Goal: Task Accomplishment & Management: Use online tool/utility

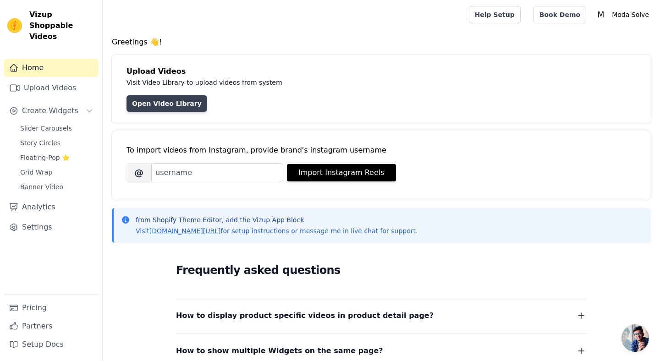
click at [150, 100] on link "Open Video Library" at bounding box center [166, 103] width 81 height 16
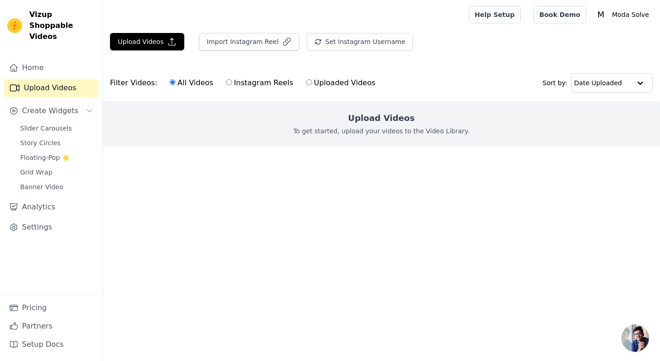
click at [148, 51] on div "Upload Videos Import Instagram Reel Set Instagram Username Import Latest IG Ree…" at bounding box center [381, 45] width 557 height 25
click at [159, 46] on button "Upload Videos" at bounding box center [147, 41] width 74 height 17
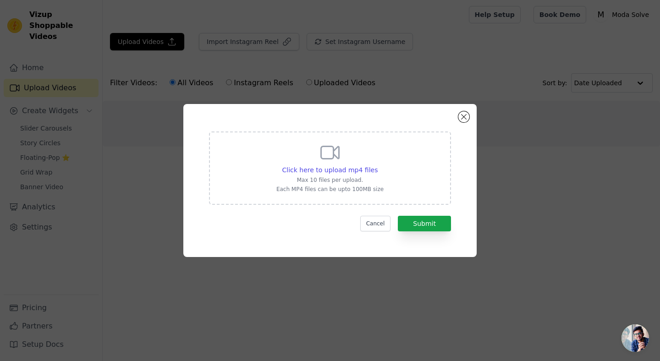
click at [345, 183] on p "Max 10 files per upload." at bounding box center [329, 179] width 107 height 7
click at [377, 165] on input "Click here to upload mp4 files Max 10 files per upload. Each MP4 files can be u…" at bounding box center [377, 165] width 0 height 0
type input "C:\fakepath\d633037e-d026-4ae0-956c-7b90f49369ef-h265-hd.mp4"
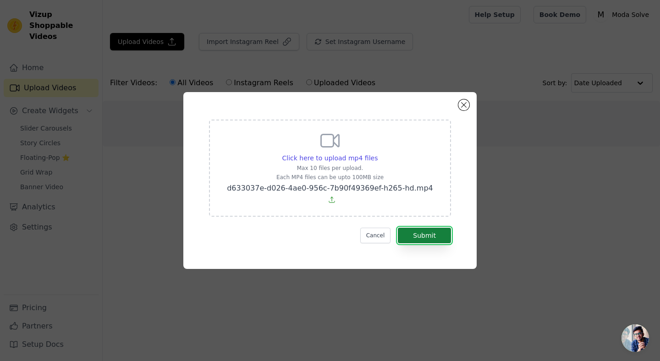
click at [420, 231] on button "Submit" at bounding box center [424, 236] width 53 height 16
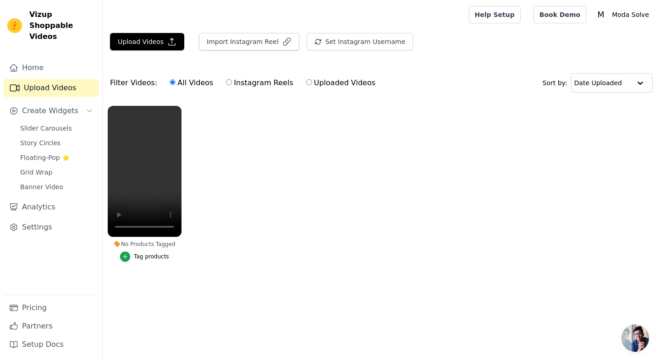
click at [145, 257] on div "Tag products" at bounding box center [151, 256] width 35 height 7
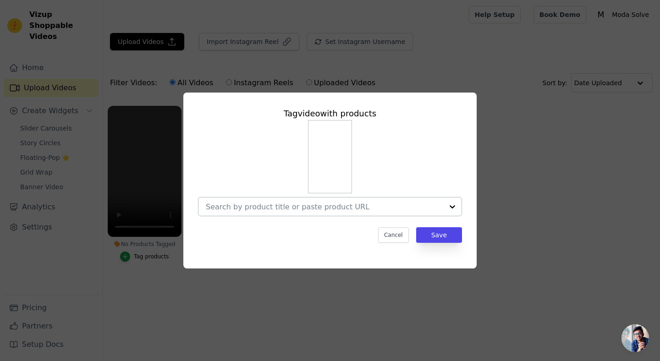
click at [279, 210] on input "No Products Tagged Tag video with products Cancel Save Tag products" at bounding box center [324, 207] width 237 height 9
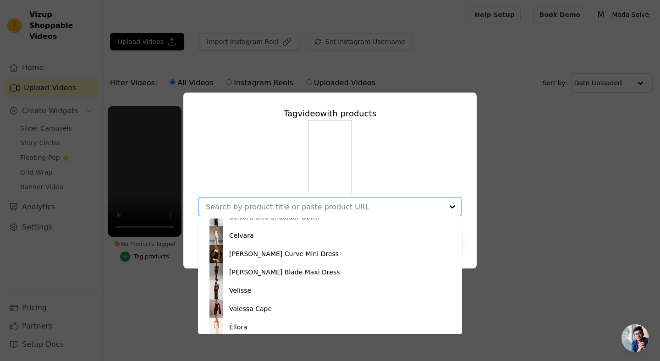
scroll to position [360, 0]
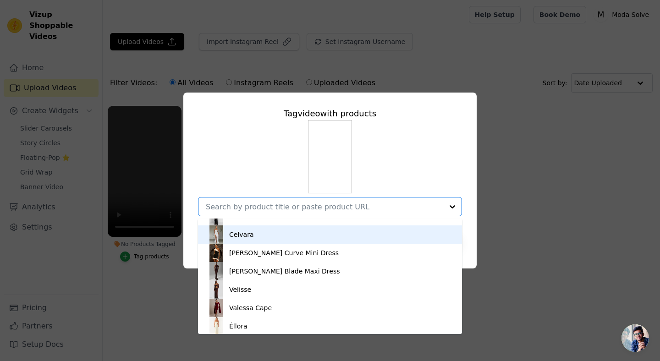
click at [251, 237] on div "Celvara" at bounding box center [241, 234] width 24 height 9
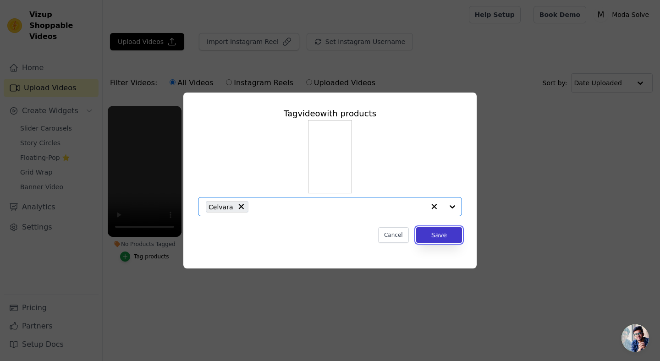
click at [456, 231] on button "Save" at bounding box center [439, 235] width 46 height 16
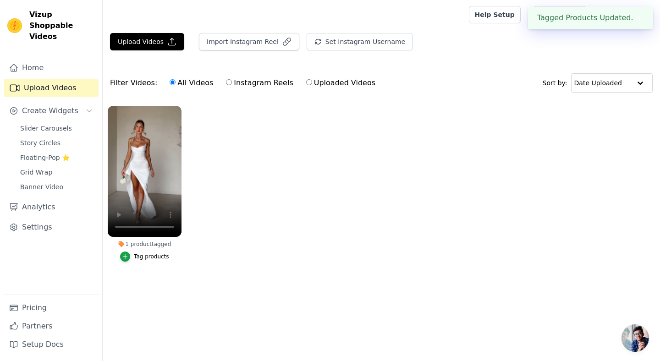
click at [640, 16] on button "✖" at bounding box center [638, 17] width 11 height 11
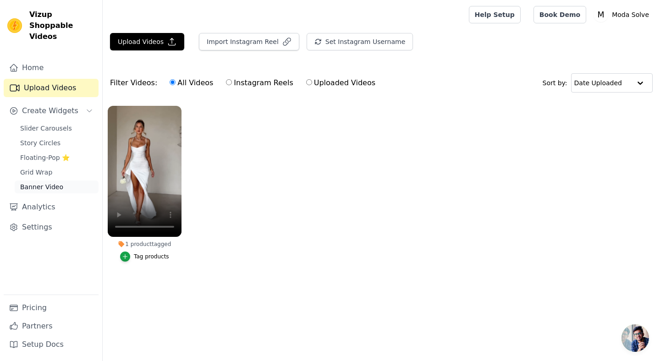
click at [59, 182] on span "Banner Video" at bounding box center [41, 186] width 43 height 9
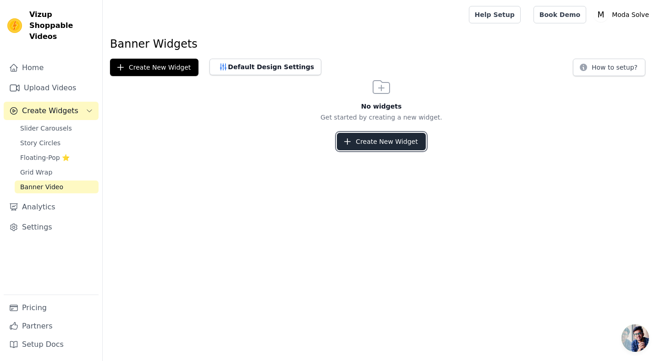
click at [380, 138] on button "Create New Widget" at bounding box center [381, 141] width 88 height 17
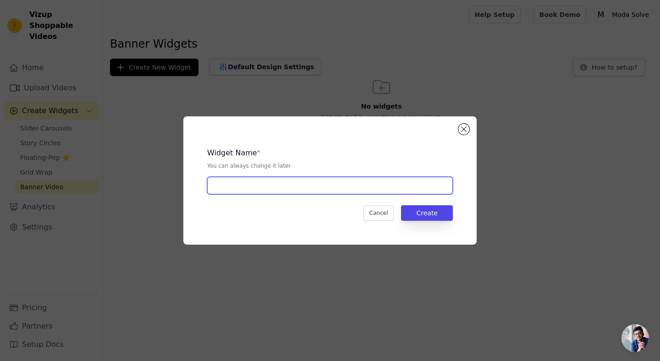
click at [276, 184] on input "text" at bounding box center [330, 185] width 246 height 17
type input "LP"
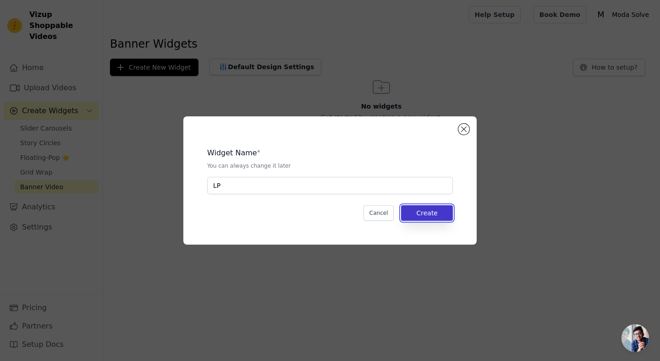
click at [437, 214] on button "Create" at bounding box center [427, 213] width 52 height 16
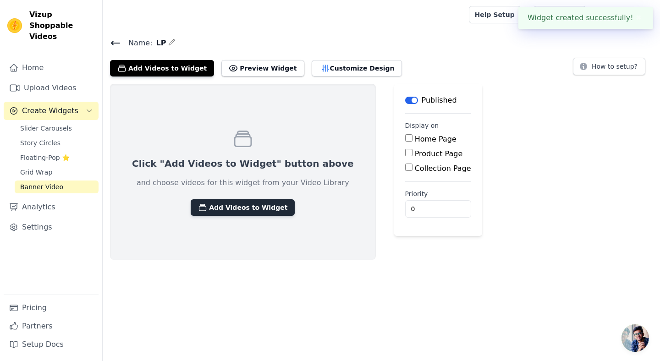
click at [229, 200] on button "Add Videos to Widget" at bounding box center [243, 207] width 104 height 16
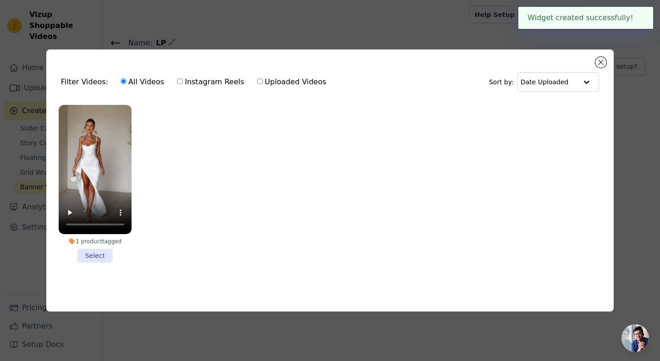
click at [97, 256] on li "1 product tagged Select" at bounding box center [95, 184] width 73 height 158
click at [0, 0] on input "1 product tagged Select" at bounding box center [0, 0] width 0 height 0
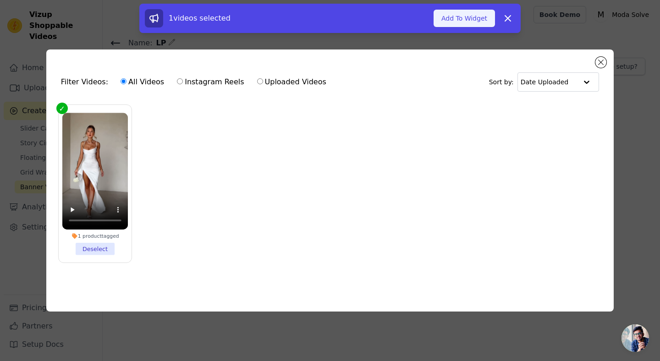
click at [472, 17] on button "Add To Widget" at bounding box center [464, 18] width 61 height 17
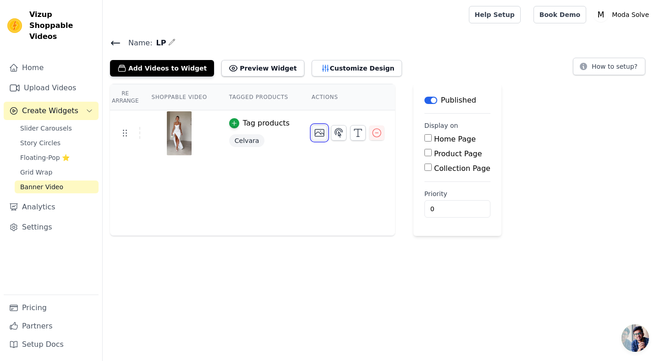
click at [320, 133] on icon "button" at bounding box center [319, 133] width 9 height 7
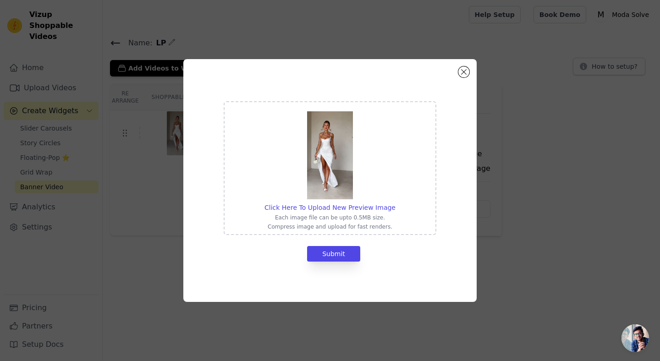
click at [326, 161] on img at bounding box center [330, 155] width 46 height 88
click at [395, 203] on input "Click Here To Upload New Preview Image Each image file can be upto 0.5MB size. …" at bounding box center [395, 203] width 0 height 0
click at [467, 69] on button "Close modal" at bounding box center [463, 71] width 11 height 11
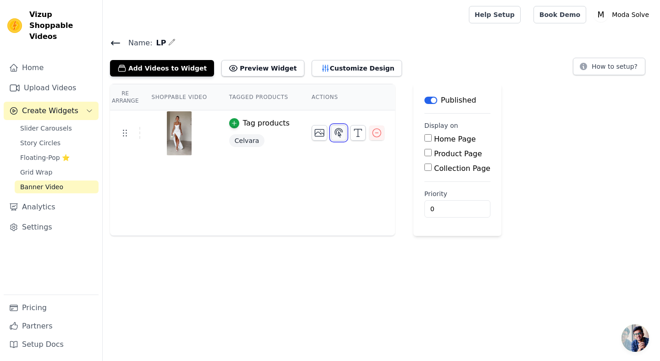
click at [335, 134] on icon "button" at bounding box center [338, 132] width 11 height 11
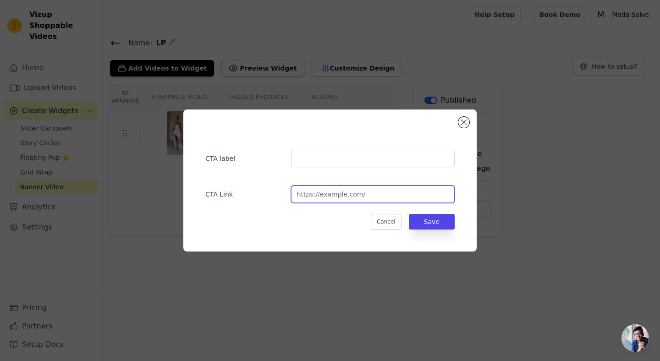
click at [337, 192] on input "url" at bounding box center [373, 194] width 164 height 17
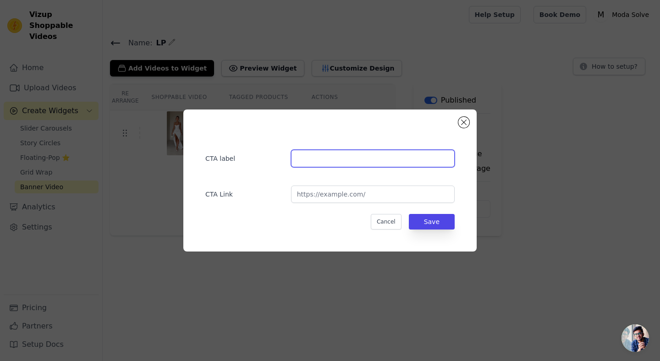
click at [323, 164] on input "text" at bounding box center [373, 158] width 164 height 17
click at [464, 124] on button "Close modal" at bounding box center [463, 122] width 11 height 11
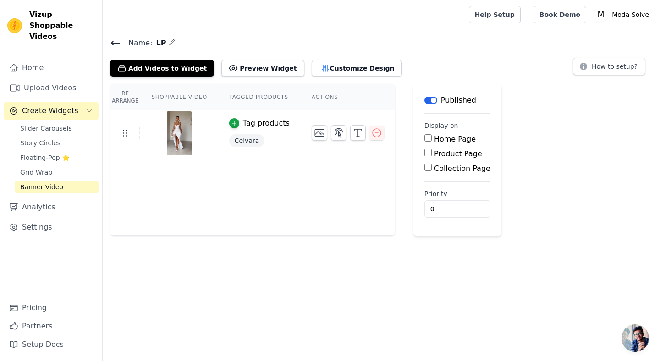
click at [427, 154] on input "Product Page" at bounding box center [427, 152] width 7 height 7
checkbox input "true"
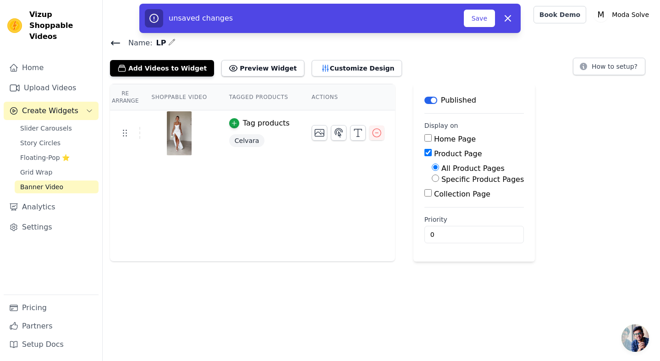
click at [447, 180] on label "Specific Product Pages" at bounding box center [482, 179] width 82 height 9
click at [439, 180] on input "Specific Product Pages" at bounding box center [435, 178] width 7 height 7
radio input "true"
click at [454, 202] on button "Select Products" at bounding box center [462, 200] width 61 height 16
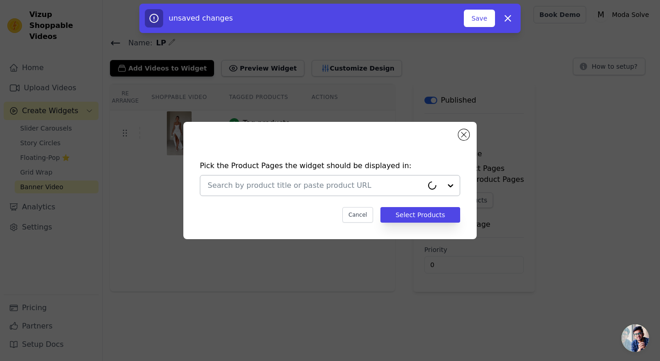
click at [365, 192] on div at bounding box center [315, 186] width 215 height 20
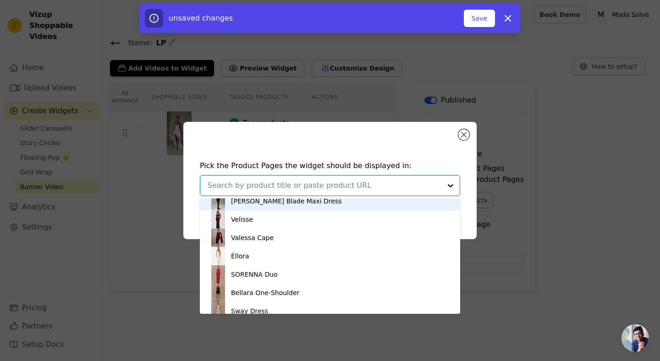
scroll to position [440, 0]
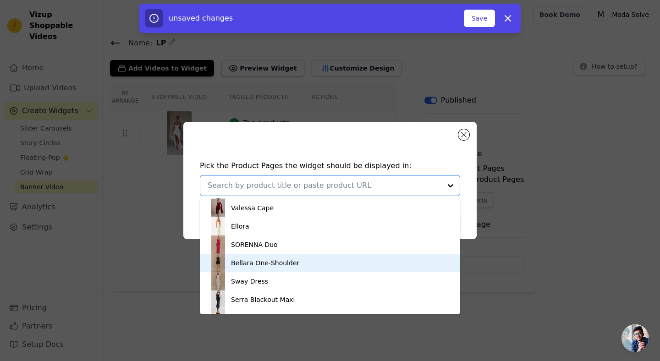
click at [249, 263] on div "Bellara One-Shoulder" at bounding box center [265, 262] width 68 height 9
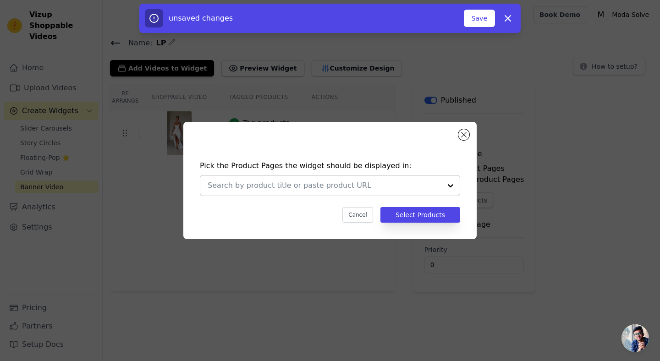
click at [282, 186] on input "text" at bounding box center [325, 185] width 234 height 11
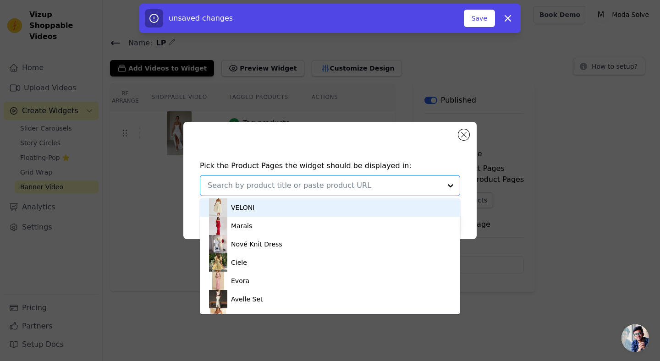
click at [282, 186] on input "text" at bounding box center [325, 185] width 234 height 11
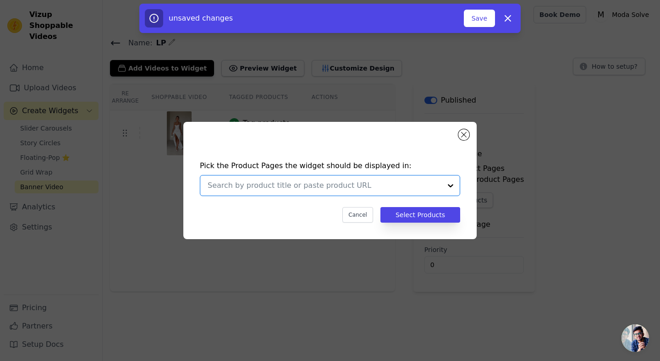
click at [282, 186] on input "text" at bounding box center [325, 185] width 234 height 11
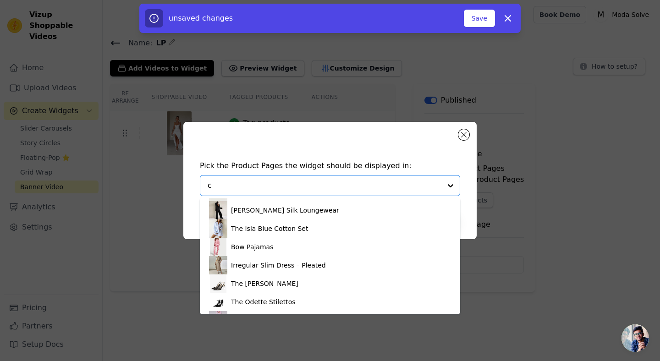
scroll to position [0, 0]
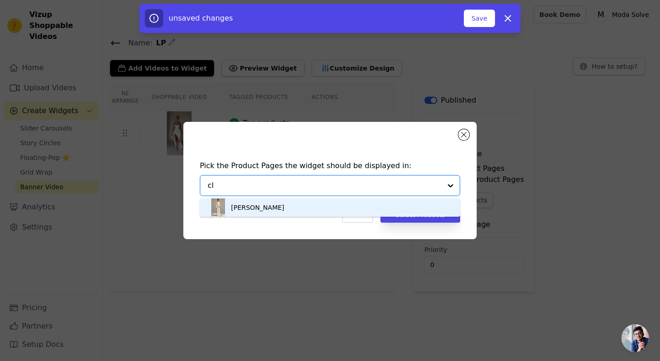
type input "c"
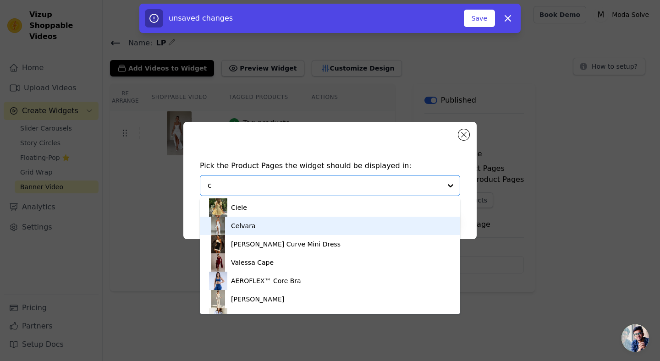
click at [252, 232] on div "Celvara" at bounding box center [330, 226] width 242 height 18
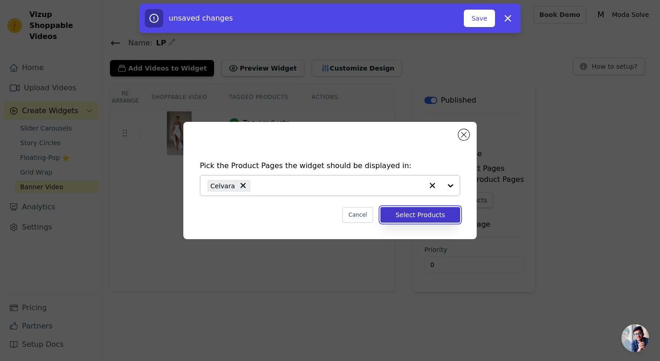
click at [425, 221] on button "Select Products" at bounding box center [420, 215] width 80 height 16
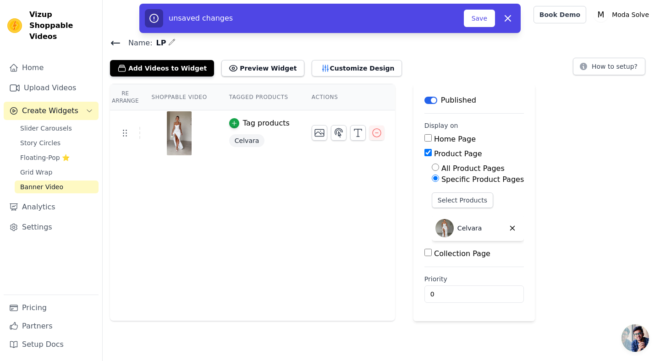
click at [435, 253] on label "Collection Page" at bounding box center [462, 253] width 56 height 9
click at [432, 253] on input "Collection Page" at bounding box center [427, 252] width 7 height 7
checkbox input "true"
click at [443, 279] on label "Specific Collection Pages" at bounding box center [486, 279] width 91 height 9
click at [439, 279] on input "Specific Collection Pages" at bounding box center [435, 278] width 7 height 7
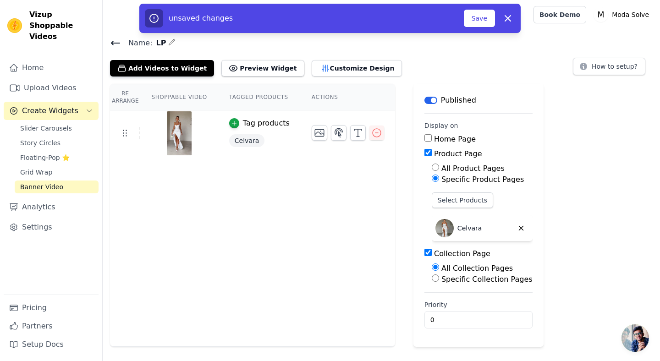
radio input "true"
click at [451, 297] on button "Select Collection Pages" at bounding box center [475, 300] width 87 height 16
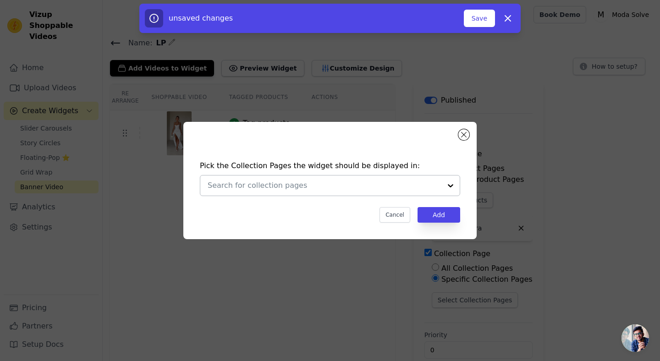
click at [323, 192] on div at bounding box center [325, 186] width 234 height 20
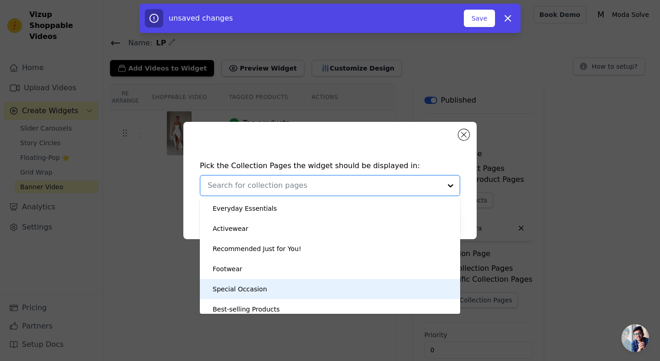
click at [260, 286] on div "Special Occasion" at bounding box center [240, 289] width 55 height 20
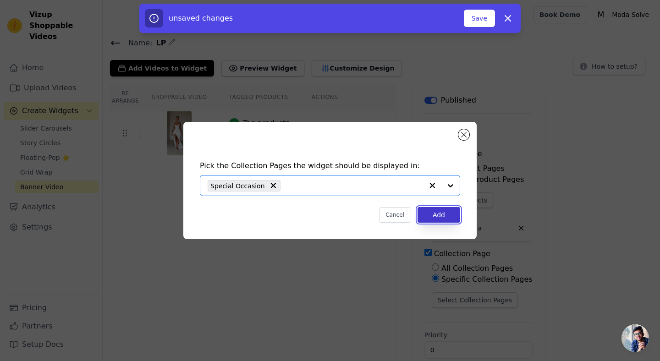
click at [435, 214] on button "Add" at bounding box center [439, 215] width 43 height 16
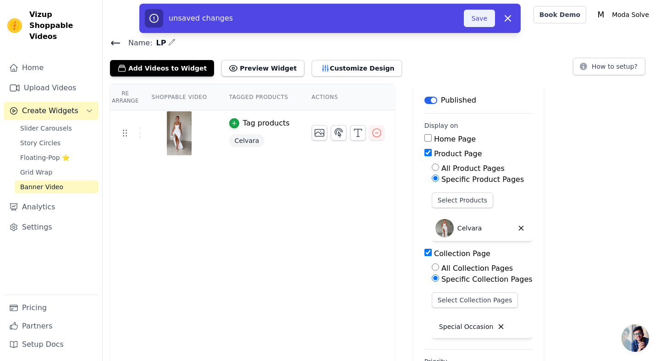
click at [473, 24] on button "Save" at bounding box center [479, 18] width 31 height 17
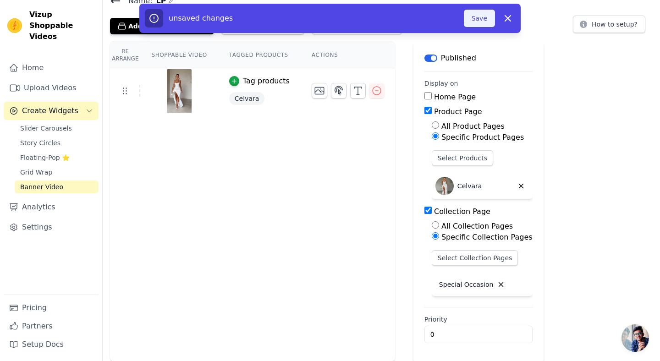
click at [482, 20] on button "Save" at bounding box center [479, 18] width 31 height 17
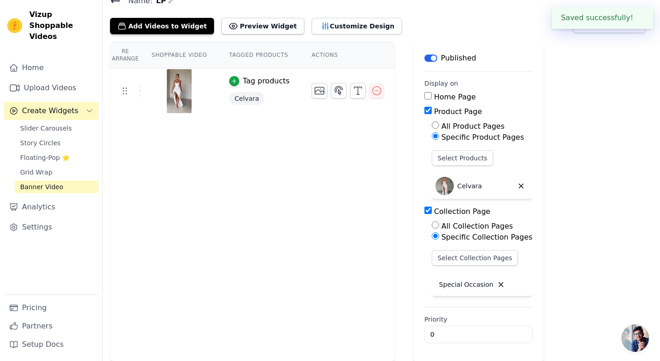
scroll to position [0, 0]
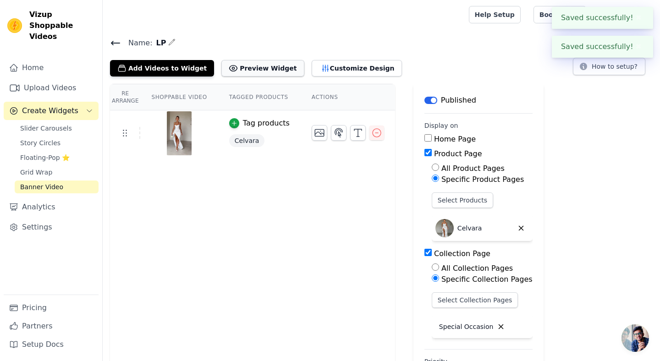
click at [264, 69] on button "Preview Widget" at bounding box center [262, 68] width 82 height 16
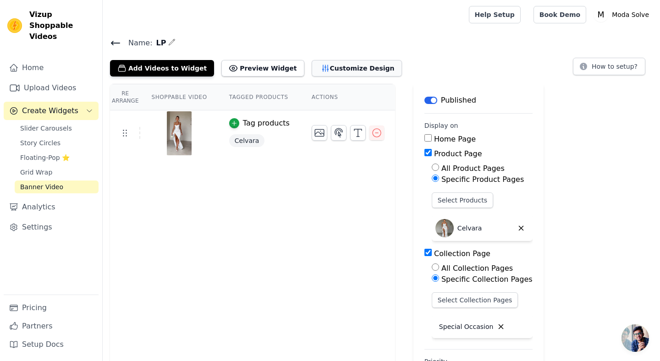
click at [324, 69] on button "Customize Design" at bounding box center [357, 68] width 90 height 16
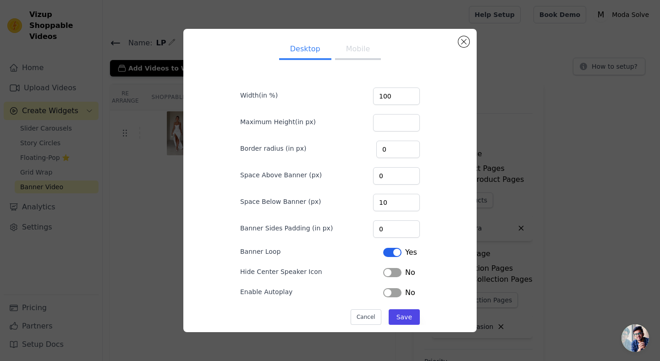
click at [350, 52] on button "Mobile" at bounding box center [358, 50] width 46 height 20
click at [312, 54] on button "Desktop" at bounding box center [305, 50] width 52 height 20
click at [369, 318] on button "Cancel" at bounding box center [366, 317] width 31 height 16
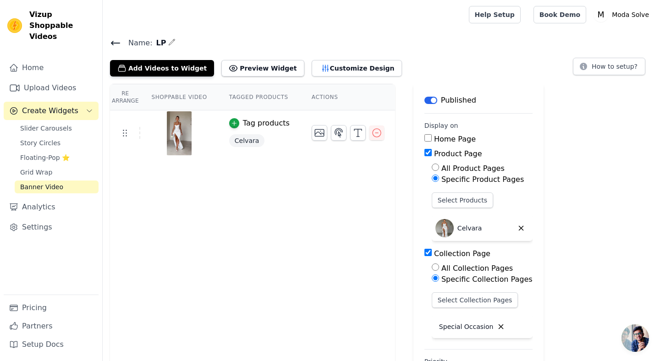
click at [425, 252] on input "Collection Page" at bounding box center [427, 252] width 7 height 7
checkbox input "false"
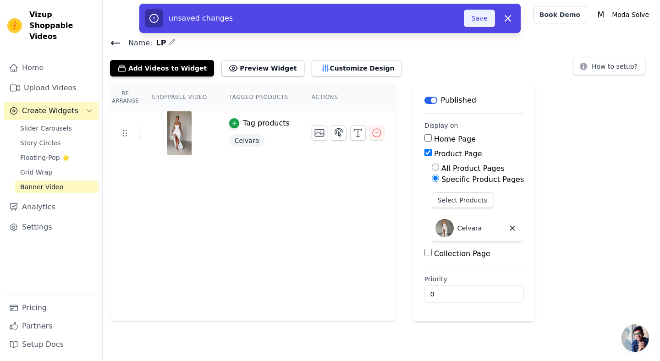
click at [482, 23] on button "Save" at bounding box center [479, 18] width 31 height 17
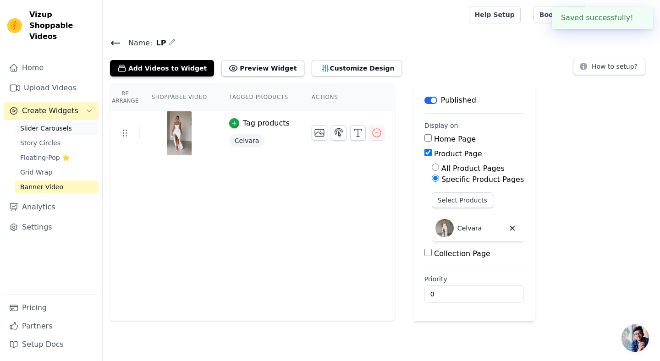
click at [49, 124] on span "Slider Carousels" at bounding box center [46, 128] width 52 height 9
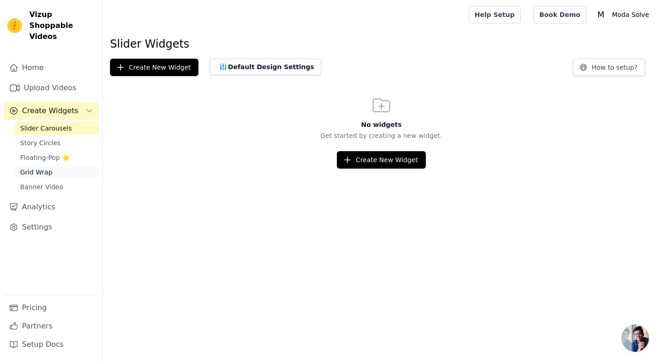
click at [57, 166] on link "Grid Wrap" at bounding box center [57, 172] width 84 height 13
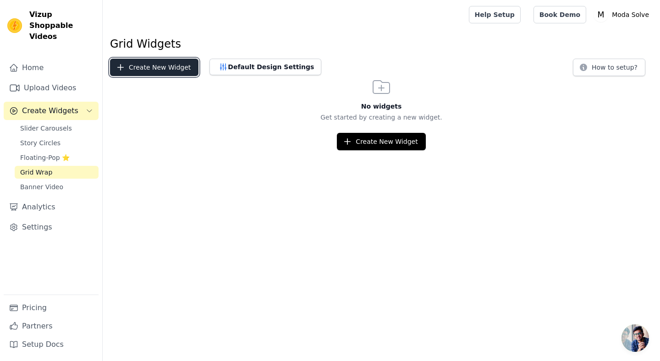
click at [141, 68] on button "Create New Widget" at bounding box center [154, 67] width 88 height 17
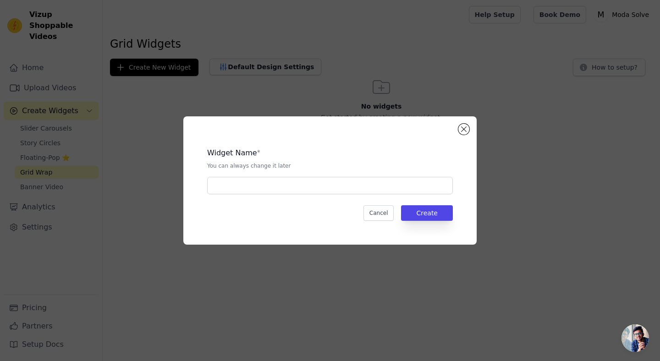
click at [462, 135] on div "Widget Name * You can always change it later Cancel Create" at bounding box center [329, 180] width 293 height 128
click at [462, 134] on button "Close modal" at bounding box center [463, 129] width 11 height 11
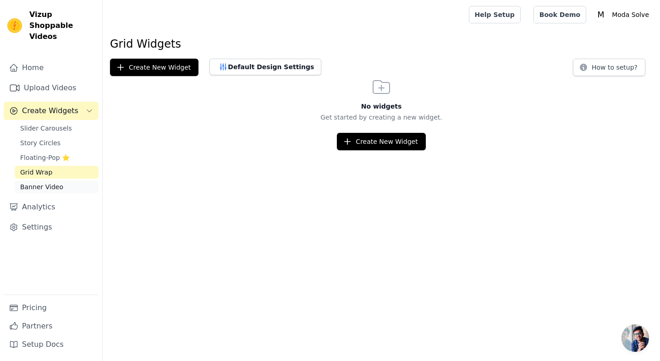
click at [47, 182] on span "Banner Video" at bounding box center [41, 186] width 43 height 9
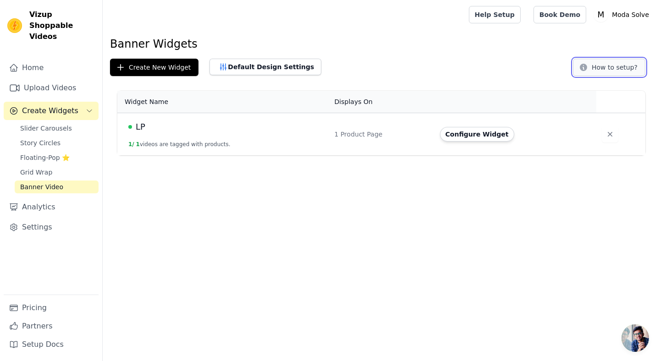
click at [619, 72] on button "How to setup?" at bounding box center [609, 67] width 72 height 17
click at [239, 138] on td "LP 1 / 1 videos are tagged with products." at bounding box center [223, 134] width 212 height 43
click at [605, 136] on icon "button" at bounding box center [609, 134] width 9 height 9
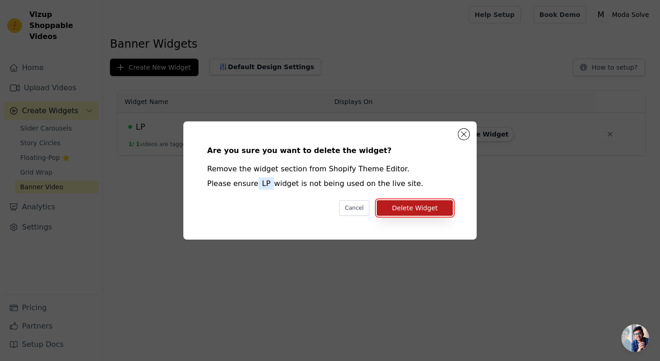
click at [403, 211] on button "Delete Widget" at bounding box center [415, 208] width 76 height 16
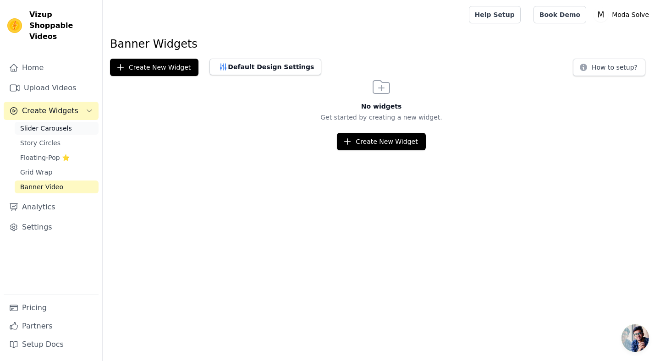
click at [41, 122] on link "Slider Carousels" at bounding box center [57, 128] width 84 height 13
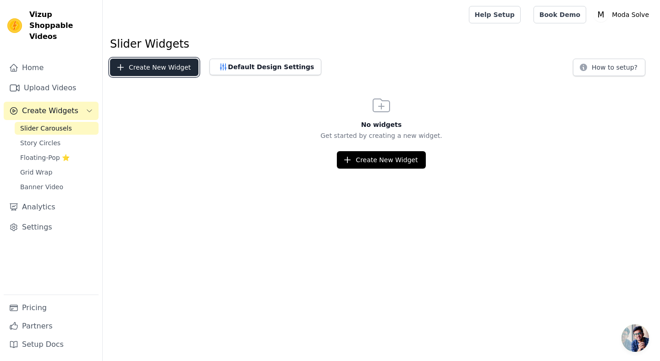
click at [155, 70] on button "Create New Widget" at bounding box center [154, 67] width 88 height 17
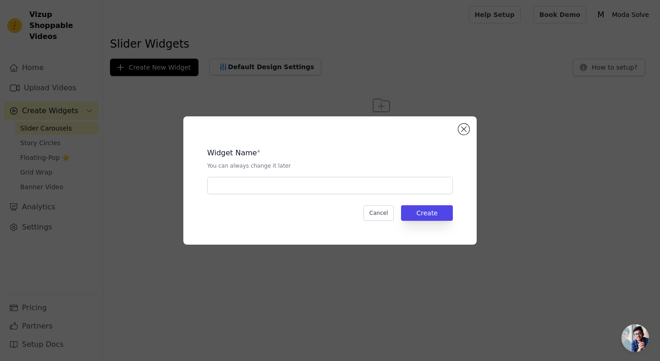
click at [327, 203] on div "Widget Name * You can always change it later Cancel Create" at bounding box center [330, 180] width 264 height 99
click at [326, 191] on input "text" at bounding box center [330, 185] width 246 height 17
type input "LP"
click at [433, 204] on div "Widget Name * You can always change it later LP Cancel Create" at bounding box center [330, 180] width 264 height 99
click at [431, 207] on button "Create" at bounding box center [427, 213] width 52 height 16
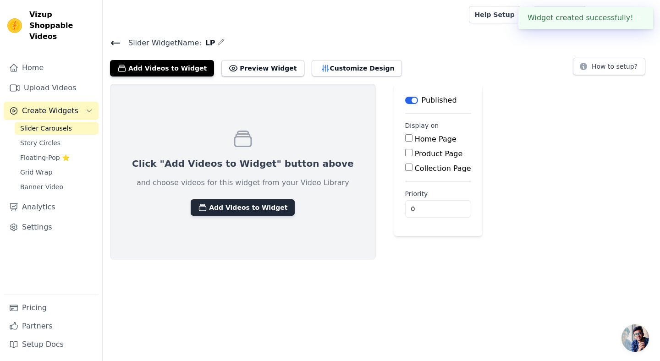
click at [245, 212] on button "Add Videos to Widget" at bounding box center [243, 207] width 104 height 16
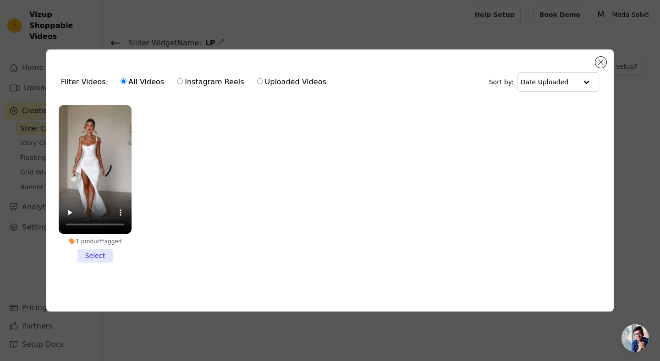
click at [91, 258] on li "1 product tagged Select" at bounding box center [95, 184] width 73 height 158
click at [0, 0] on input "1 product tagged Select" at bounding box center [0, 0] width 0 height 0
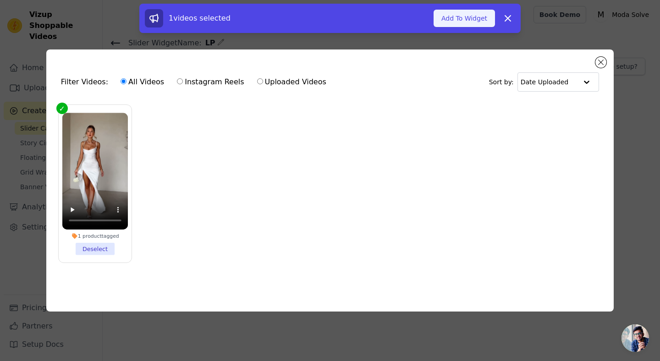
click at [466, 27] on button "Add To Widget" at bounding box center [464, 18] width 61 height 17
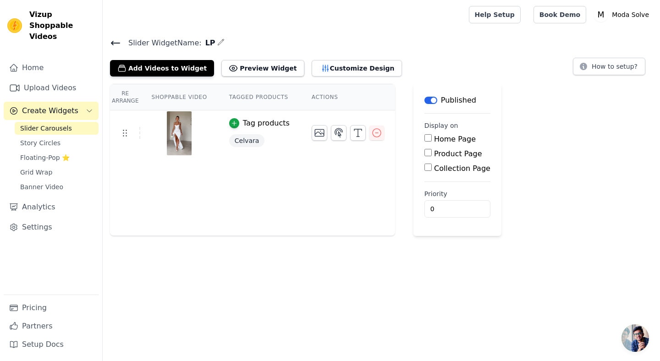
click at [425, 154] on input "Product Page" at bounding box center [427, 152] width 7 height 7
checkbox input "true"
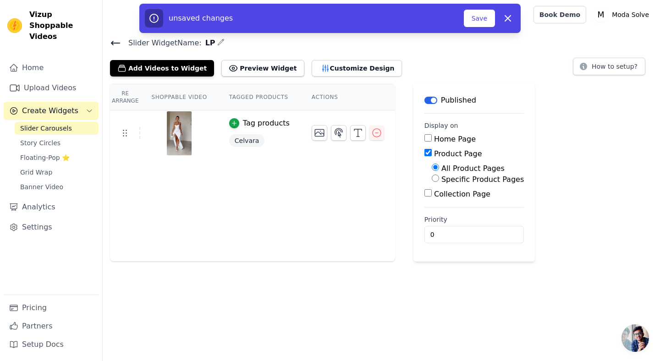
click at [446, 181] on label "Specific Product Pages" at bounding box center [482, 179] width 82 height 9
click at [439, 181] on input "Specific Product Pages" at bounding box center [435, 178] width 7 height 7
radio input "true"
click at [443, 201] on button "Select Products" at bounding box center [462, 200] width 61 height 16
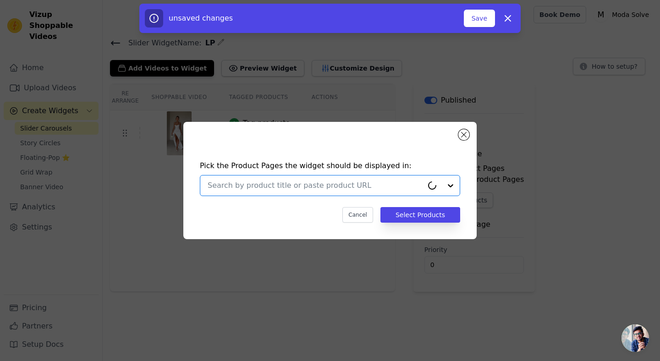
click at [269, 185] on input "text" at bounding box center [315, 185] width 215 height 11
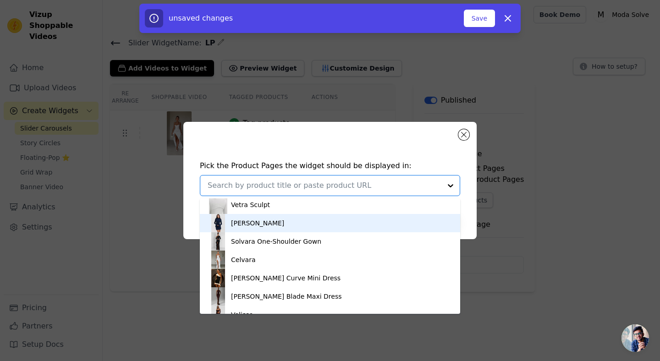
scroll to position [316, 0]
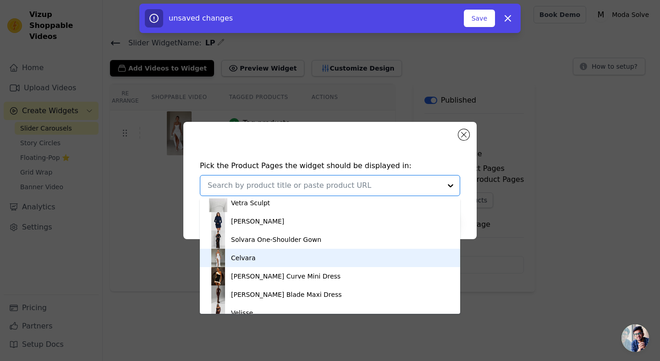
click at [251, 251] on div "Celvara" at bounding box center [330, 258] width 242 height 18
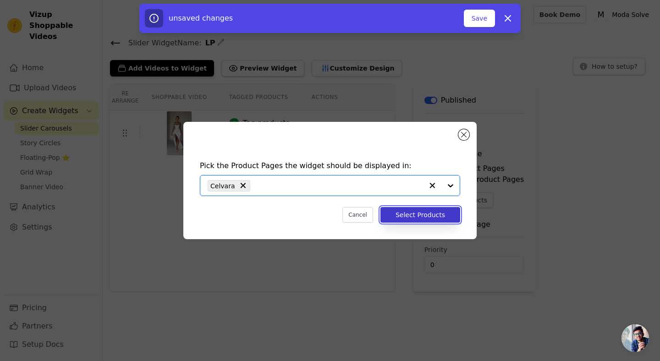
click at [437, 220] on button "Select Products" at bounding box center [420, 215] width 80 height 16
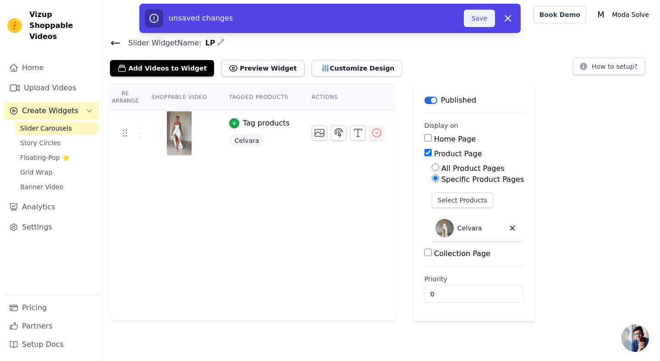
click at [485, 23] on button "Save" at bounding box center [479, 18] width 31 height 17
click at [601, 69] on button "How to setup?" at bounding box center [609, 66] width 72 height 17
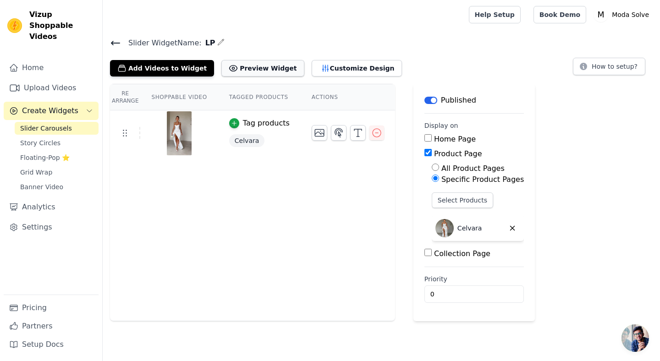
click at [244, 72] on button "Preview Widget" at bounding box center [262, 68] width 82 height 16
click at [424, 153] on input "Product Page" at bounding box center [427, 152] width 7 height 7
checkbox input "false"
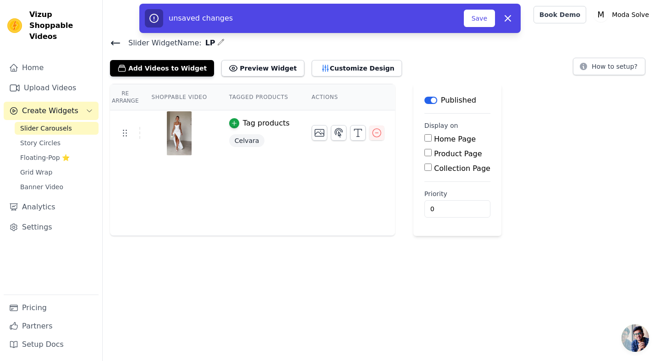
click at [426, 139] on input "Home Page" at bounding box center [427, 137] width 7 height 7
checkbox input "true"
click at [479, 19] on button "Save" at bounding box center [479, 18] width 31 height 17
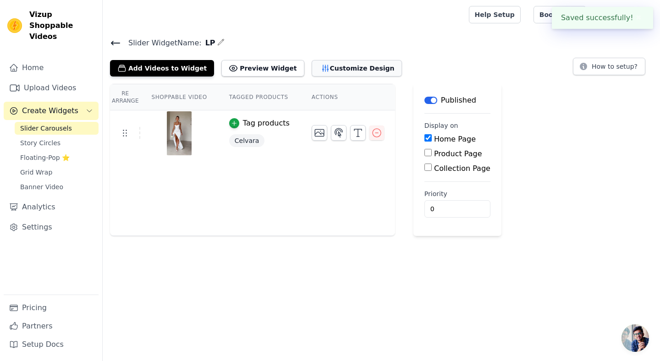
click at [315, 71] on button "Customize Design" at bounding box center [357, 68] width 90 height 16
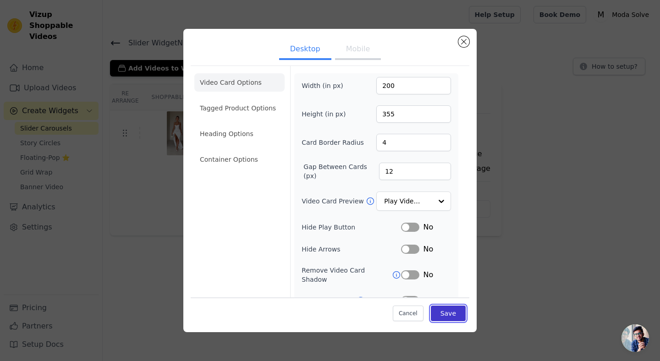
click at [453, 315] on button "Save" at bounding box center [448, 314] width 35 height 16
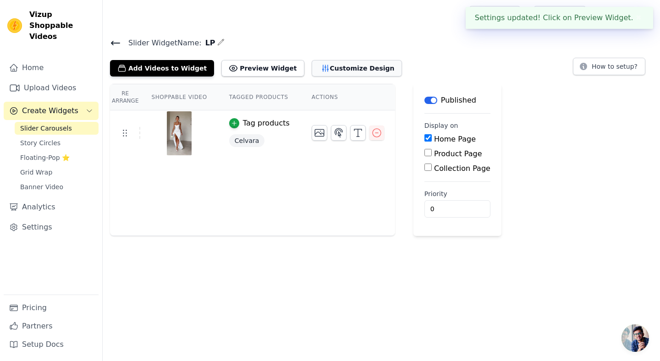
click at [335, 72] on button "Customize Design" at bounding box center [357, 68] width 90 height 16
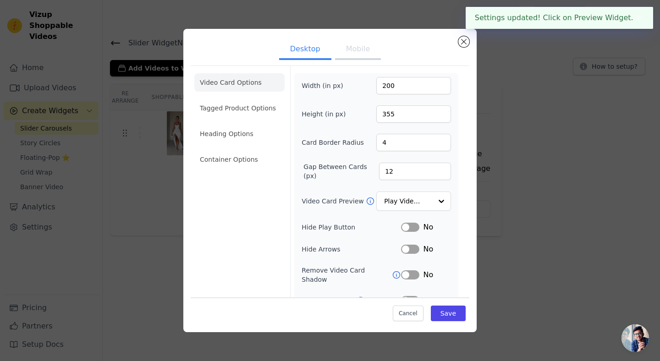
scroll to position [53, 0]
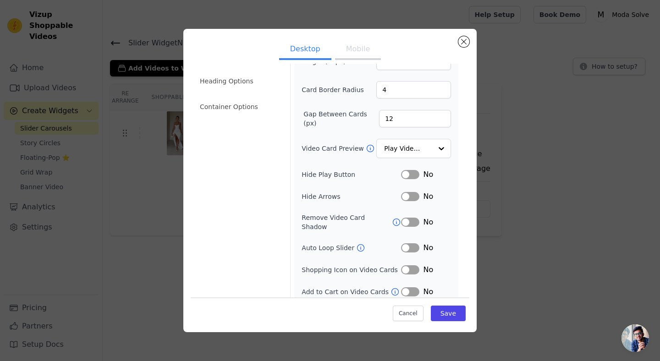
click at [411, 197] on button "Label" at bounding box center [410, 196] width 18 height 9
click at [442, 315] on button "Save" at bounding box center [448, 314] width 35 height 16
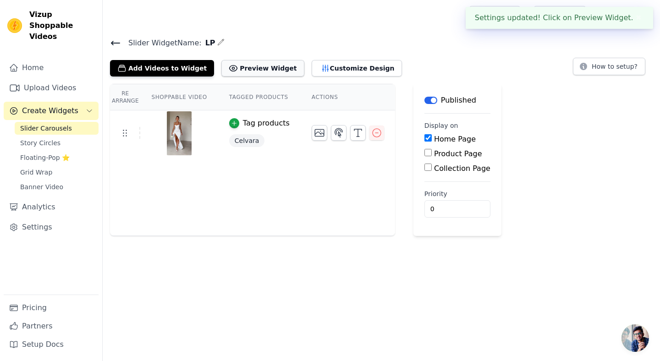
click at [273, 67] on button "Preview Widget" at bounding box center [262, 68] width 82 height 16
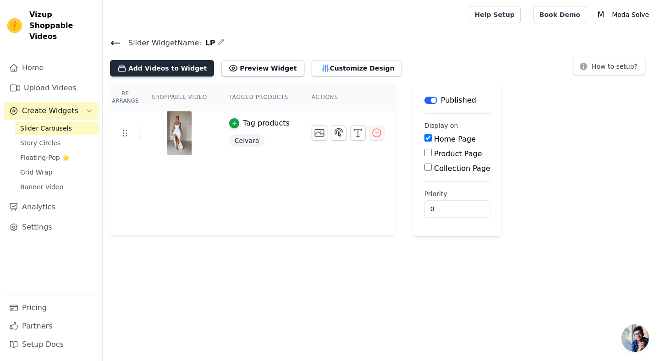
click at [146, 73] on button "Add Videos to Widget" at bounding box center [162, 68] width 104 height 16
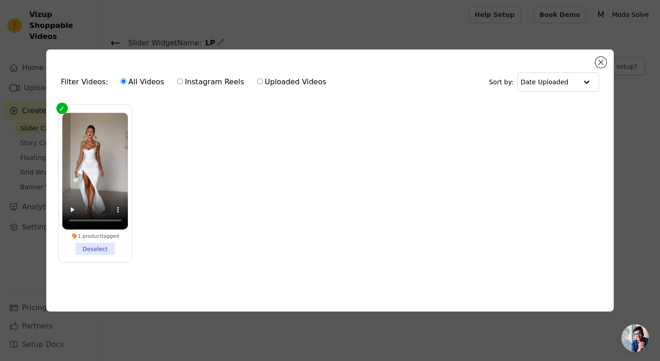
click at [257, 82] on input "Uploaded Videos" at bounding box center [260, 81] width 6 height 6
radio input "true"
click at [601, 60] on button "Close modal" at bounding box center [600, 62] width 11 height 11
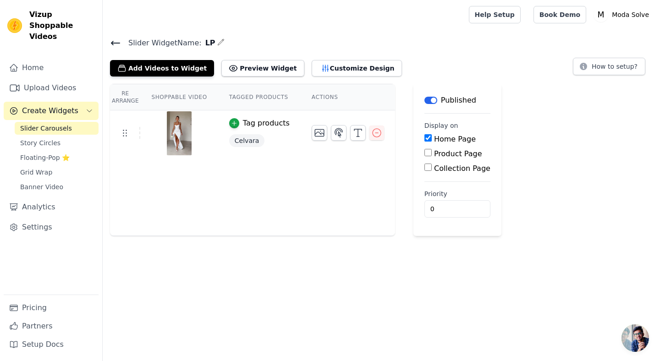
click at [116, 44] on icon at bounding box center [115, 43] width 11 height 11
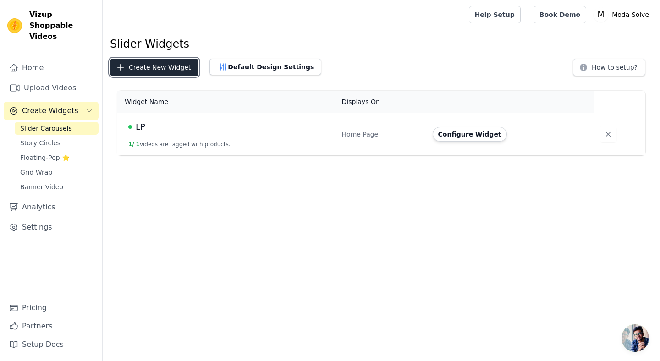
click at [161, 72] on button "Create New Widget" at bounding box center [154, 67] width 88 height 17
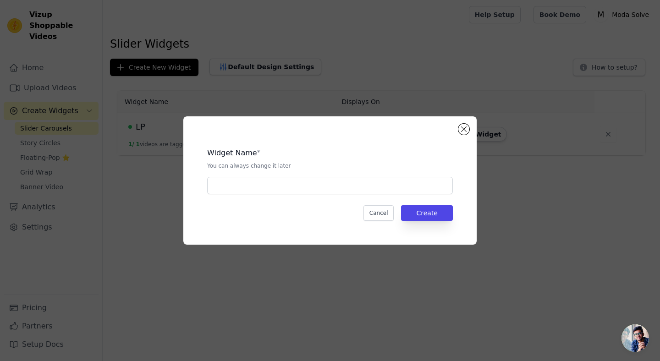
click at [324, 197] on div "Widget Name * You can always change it later Cancel Create" at bounding box center [330, 180] width 264 height 99
click at [326, 191] on input "text" at bounding box center [330, 185] width 246 height 17
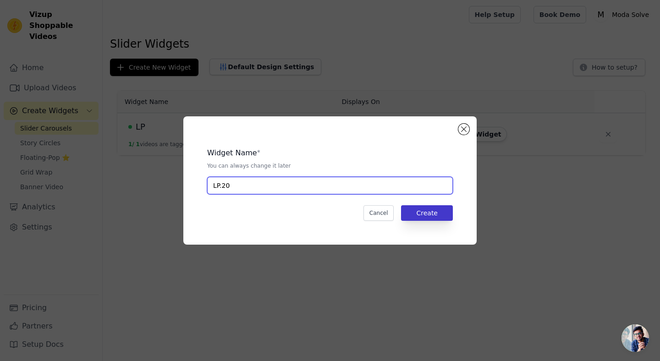
type input "LP.20"
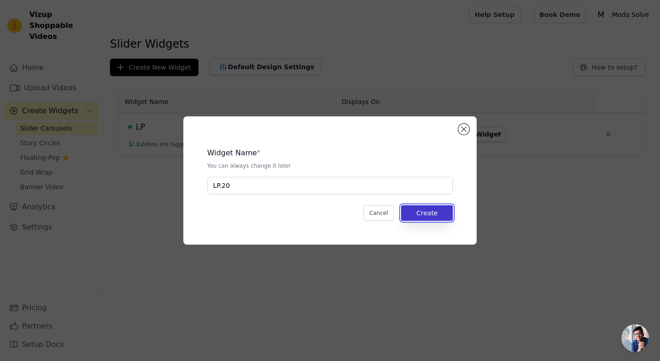
click at [450, 215] on button "Create" at bounding box center [427, 213] width 52 height 16
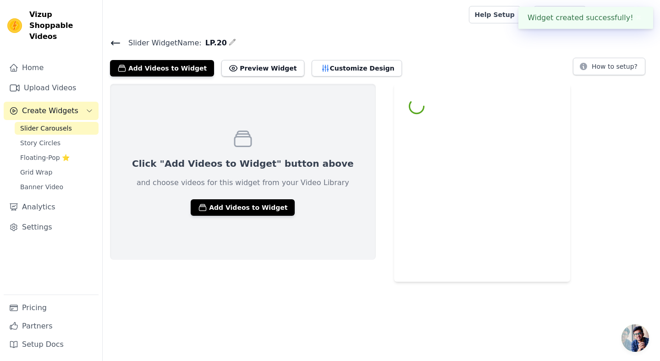
click at [220, 198] on div "Click "Add Videos to Widget" button above and choose videos for this widget fro…" at bounding box center [243, 172] width 266 height 176
click at [223, 207] on button "Add Videos to Widget" at bounding box center [243, 207] width 104 height 16
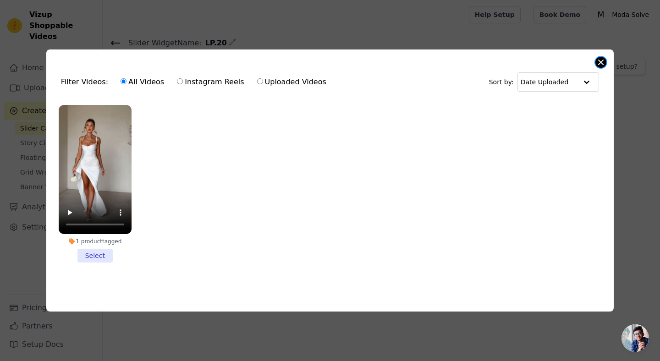
click at [600, 58] on button "Close modal" at bounding box center [600, 62] width 11 height 11
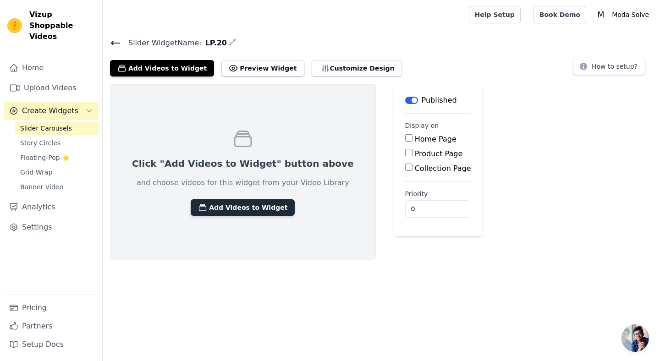
click at [233, 210] on button "Add Videos to Widget" at bounding box center [243, 207] width 104 height 16
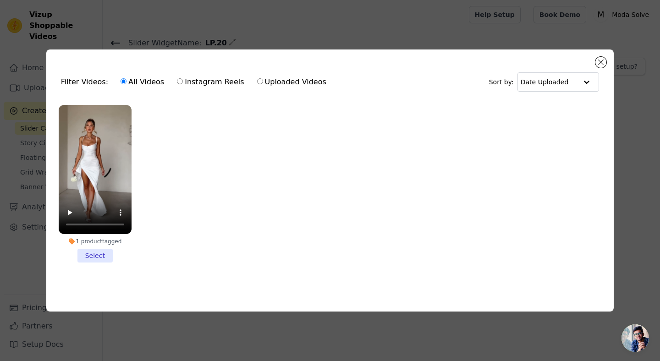
click at [274, 82] on label "Uploaded Videos" at bounding box center [292, 82] width 70 height 12
click at [263, 82] on input "Uploaded Videos" at bounding box center [260, 81] width 6 height 6
radio input "true"
click at [595, 65] on div "Filter Videos: All Videos Instagram Reels Uploaded Videos Sort by: Date Uploaded" at bounding box center [330, 82] width 553 height 36
click at [596, 65] on button "Close modal" at bounding box center [600, 62] width 11 height 11
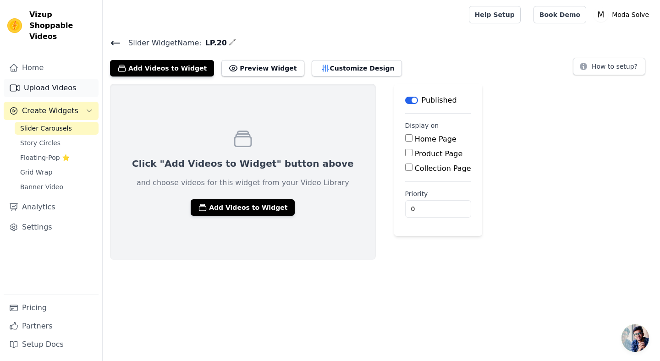
click at [50, 80] on link "Upload Videos" at bounding box center [51, 88] width 95 height 18
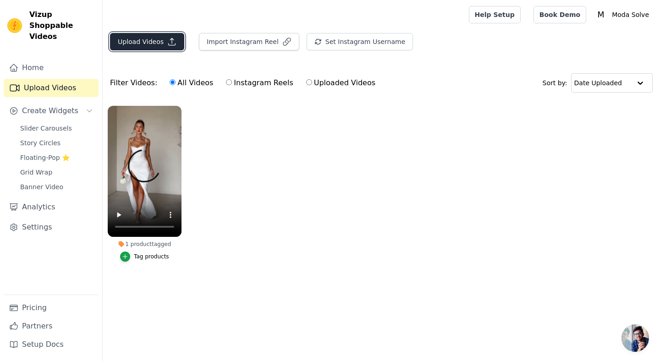
click at [154, 37] on button "Upload Videos" at bounding box center [147, 41] width 74 height 17
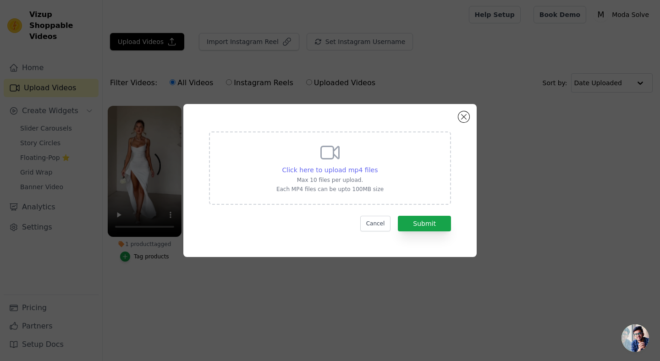
click at [336, 166] on span "Click here to upload mp4 files" at bounding box center [330, 169] width 96 height 7
click at [377, 165] on input "Click here to upload mp4 files Max 10 files per upload. Each MP4 files can be u…" at bounding box center [377, 165] width 0 height 0
type input "C:\fakepath\dfe2c45f-4c6a-4842-b903-629f8de4020a-hd.mp4"
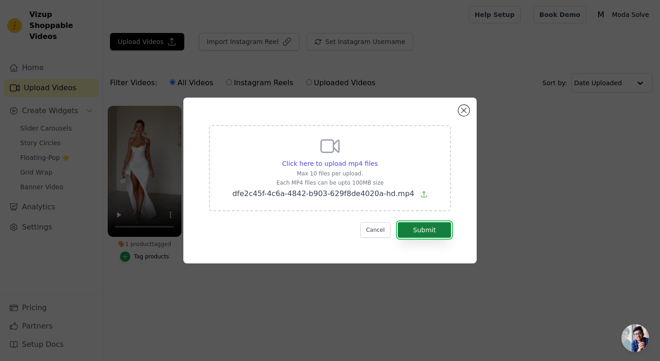
click at [418, 230] on button "Submit" at bounding box center [424, 230] width 53 height 16
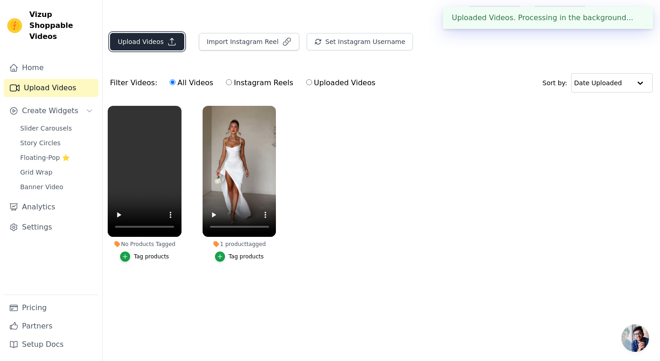
click at [145, 44] on button "Upload Videos" at bounding box center [147, 41] width 74 height 17
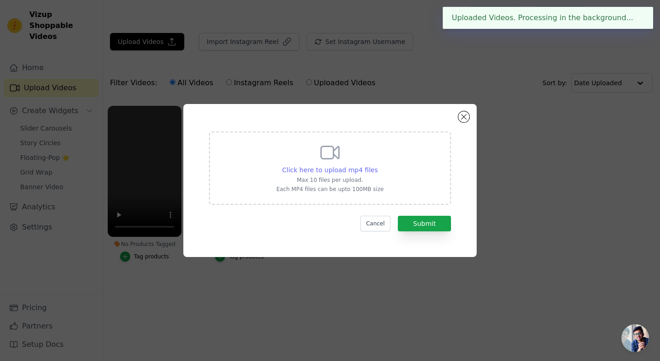
click at [353, 169] on span "Click here to upload mp4 files" at bounding box center [330, 169] width 96 height 7
click at [377, 165] on input "Click here to upload mp4 files Max 10 files per upload. Each MP4 files can be u…" at bounding box center [377, 165] width 0 height 0
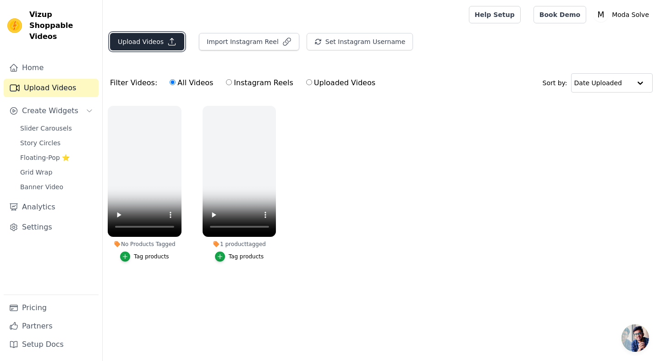
click at [130, 46] on button "Upload Videos" at bounding box center [147, 41] width 74 height 17
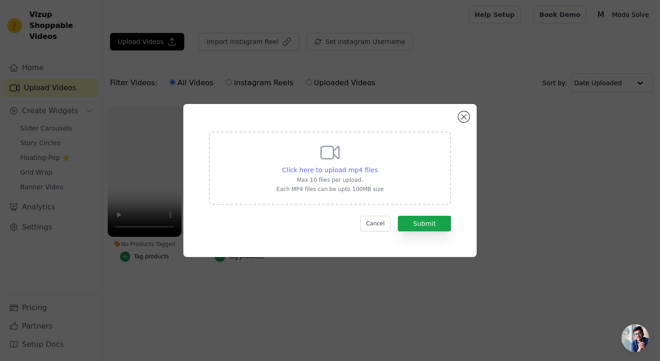
click at [334, 169] on span "Click here to upload mp4 files" at bounding box center [330, 169] width 96 height 7
click at [377, 165] on input "Click here to upload mp4 files Max 10 files per upload. Each MP4 files can be u…" at bounding box center [377, 165] width 0 height 0
type input "C:\fakepath\e6928f66-a029-4d6b-ae11-5532d3e4a0c8-h265-hd (1).mp4"
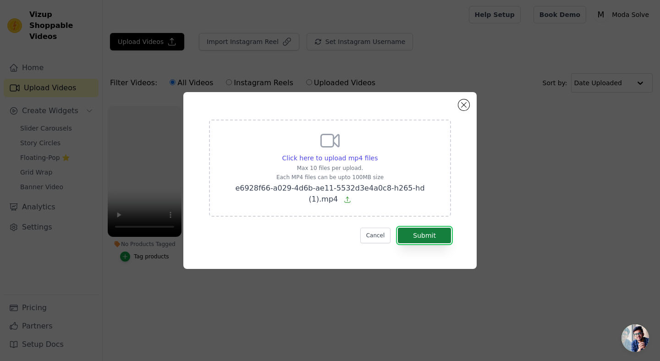
click at [422, 236] on button "Submit" at bounding box center [424, 236] width 53 height 16
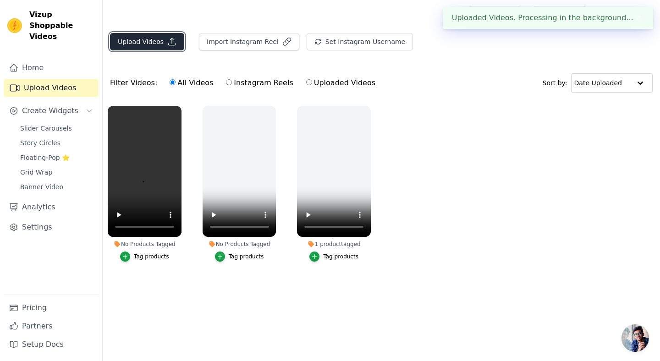
click at [155, 44] on button "Upload Videos" at bounding box center [147, 41] width 74 height 17
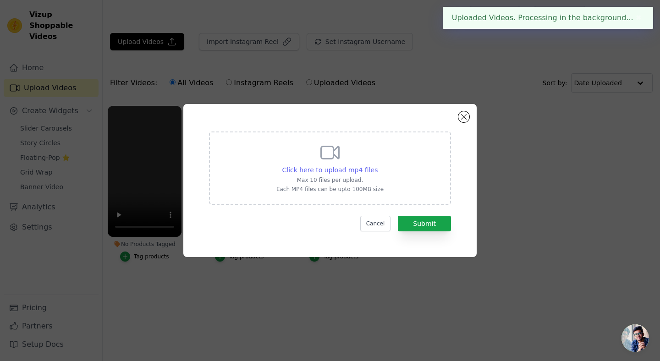
click at [288, 173] on span "Click here to upload mp4 files" at bounding box center [330, 169] width 96 height 7
click at [377, 165] on input "Click here to upload mp4 files Max 10 files per upload. Each MP4 files can be u…" at bounding box center [377, 165] width 0 height 0
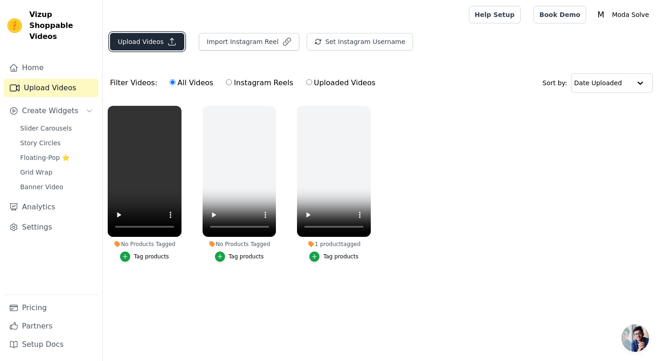
click at [149, 38] on button "Upload Videos" at bounding box center [147, 41] width 74 height 17
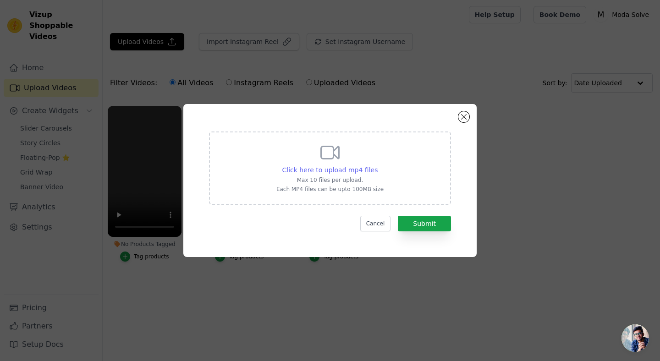
click at [299, 171] on span "Click here to upload mp4 files" at bounding box center [330, 169] width 96 height 7
click at [377, 165] on input "Click here to upload mp4 files Max 10 files per upload. Each MP4 files can be u…" at bounding box center [377, 165] width 0 height 0
type input "C:\fakepath\3f6ab9ed-5931-46b7-82b9-a4a9821ac473-h265-hd.mp4"
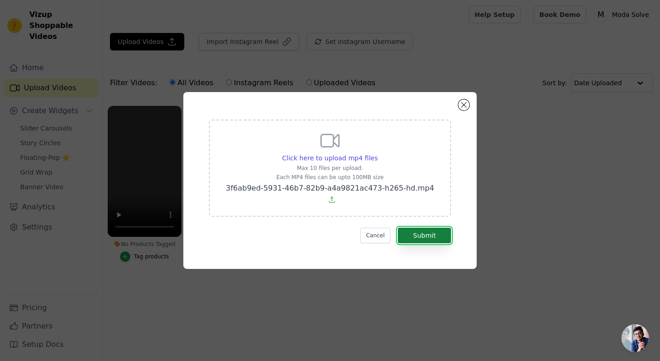
click at [425, 232] on button "Submit" at bounding box center [424, 236] width 53 height 16
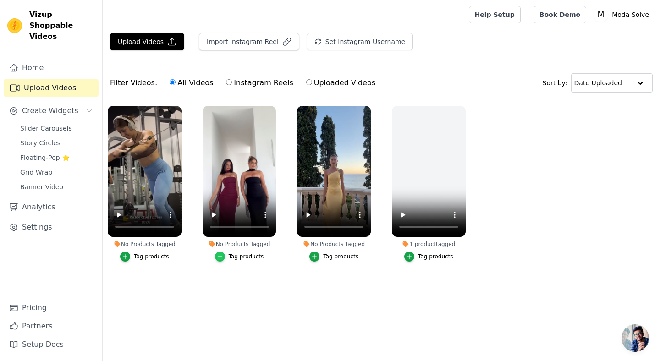
click at [223, 254] on icon "button" at bounding box center [220, 256] width 6 height 6
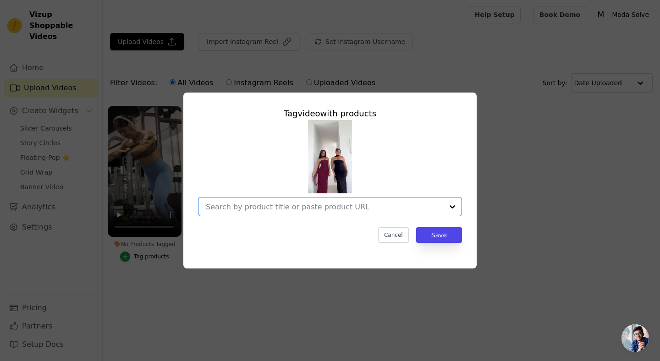
click at [402, 204] on input "No Products Tagged Tag video with products Option undefined, selected. Select i…" at bounding box center [324, 207] width 237 height 9
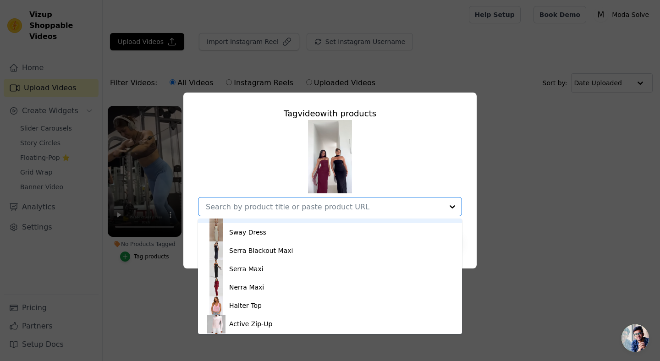
scroll to position [516, 0]
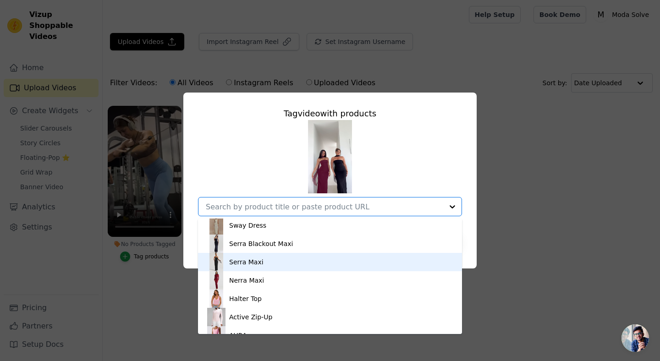
click at [252, 263] on div "Serra Maxi" at bounding box center [246, 262] width 34 height 9
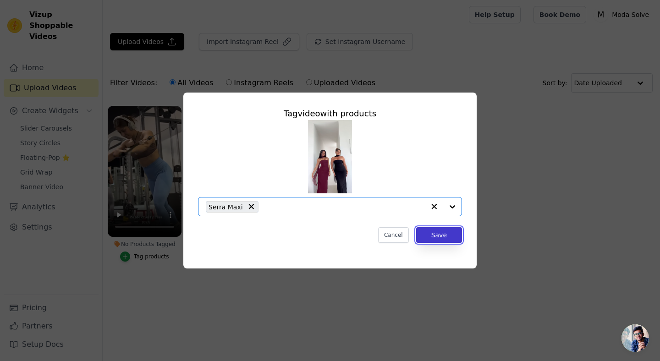
click at [447, 236] on button "Save" at bounding box center [439, 235] width 46 height 16
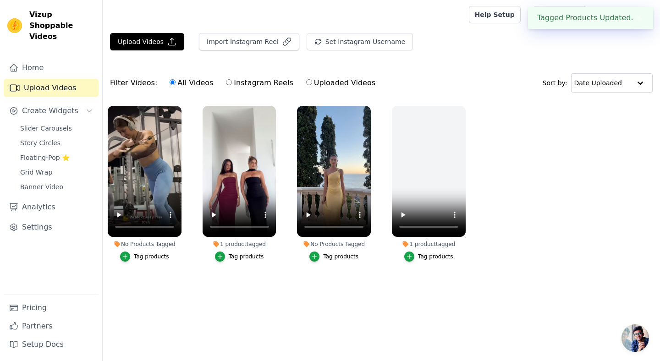
click at [242, 246] on div "1 product tagged" at bounding box center [240, 244] width 74 height 7
click at [317, 256] on icon "button" at bounding box center [314, 256] width 6 height 6
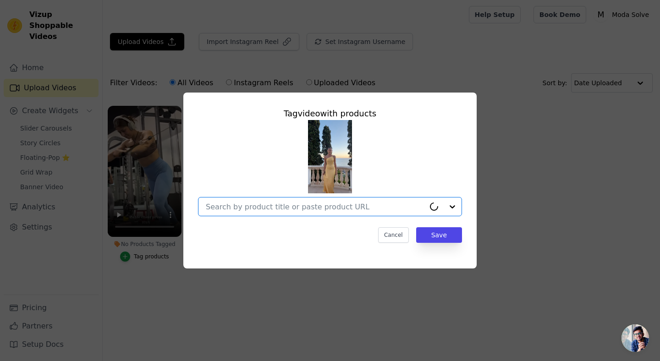
click at [274, 208] on input "No Products Tagged Tag video with products Option undefined, selected. Select i…" at bounding box center [315, 207] width 219 height 9
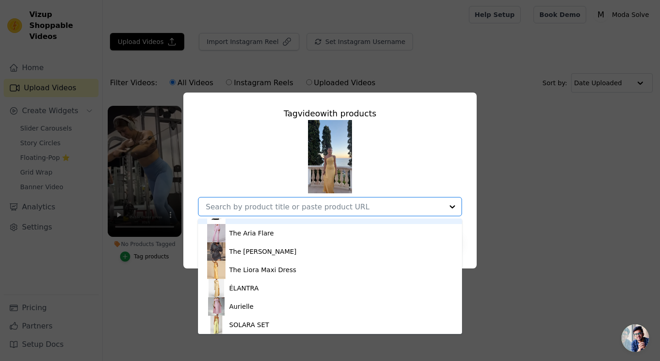
scroll to position [976, 0]
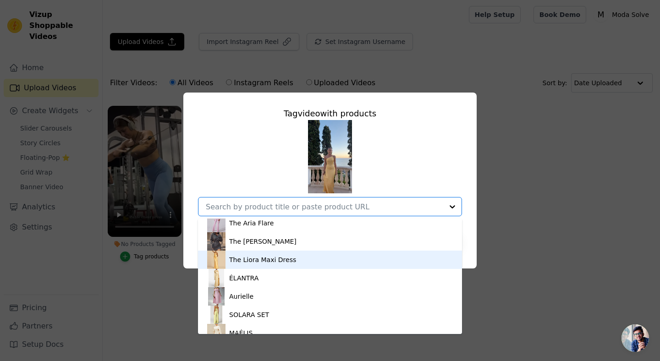
click at [265, 264] on div "The Liora Maxi Dress" at bounding box center [330, 260] width 246 height 18
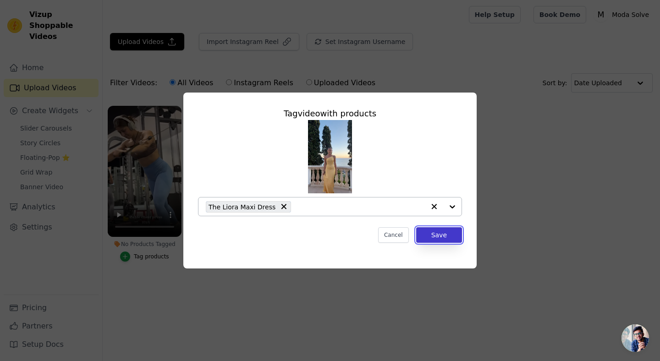
click at [437, 232] on button "Save" at bounding box center [439, 235] width 46 height 16
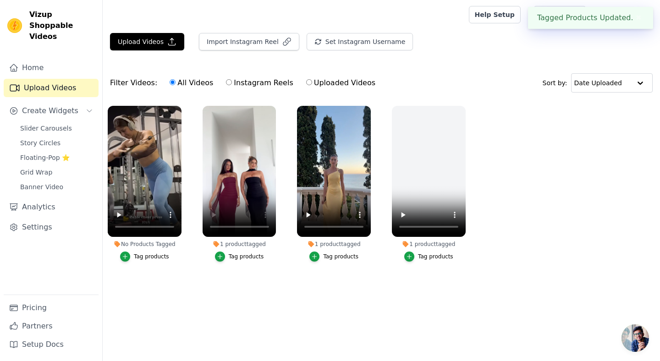
click at [228, 256] on button "Tag products" at bounding box center [239, 257] width 49 height 10
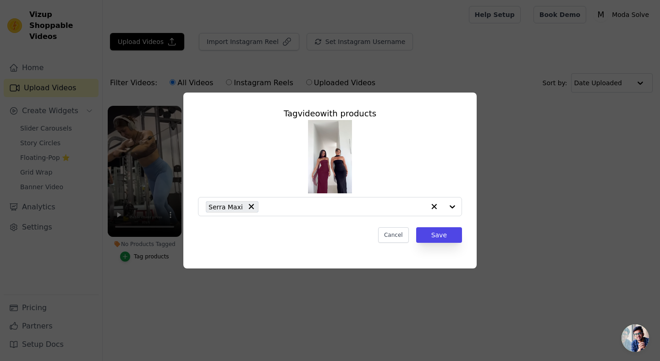
click at [432, 243] on div "Tag video with products Serra Maxi Cancel Save" at bounding box center [330, 175] width 279 height 150
click at [436, 239] on button "Save" at bounding box center [439, 235] width 46 height 16
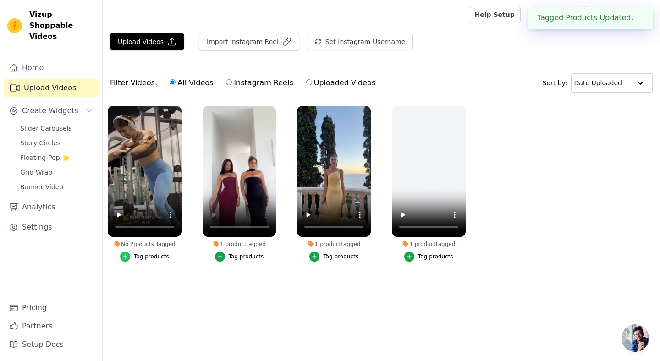
click at [127, 258] on icon "button" at bounding box center [125, 256] width 6 height 6
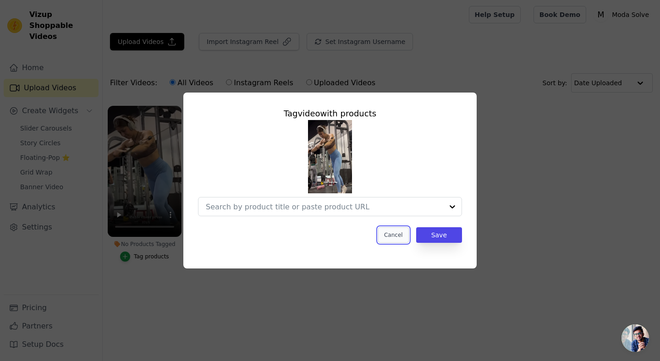
click at [399, 236] on button "Cancel" at bounding box center [393, 235] width 31 height 16
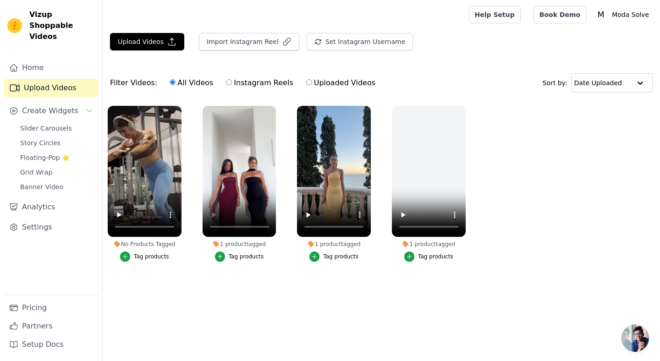
click at [133, 258] on button "Tag products" at bounding box center [144, 257] width 49 height 10
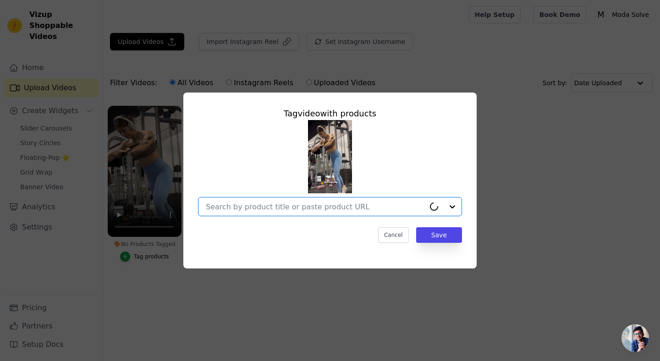
click at [249, 207] on input "No Products Tagged Tag video with products Option undefined, selected. Select i…" at bounding box center [315, 207] width 219 height 9
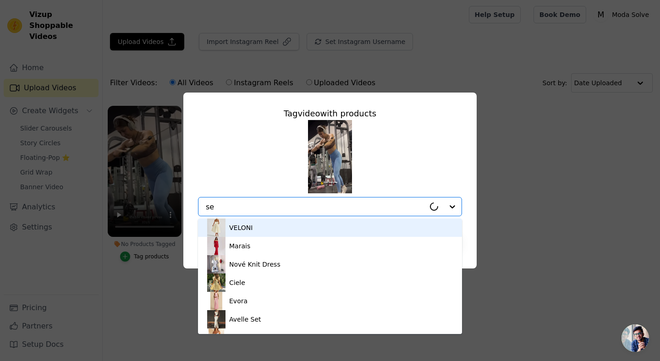
type input "ser"
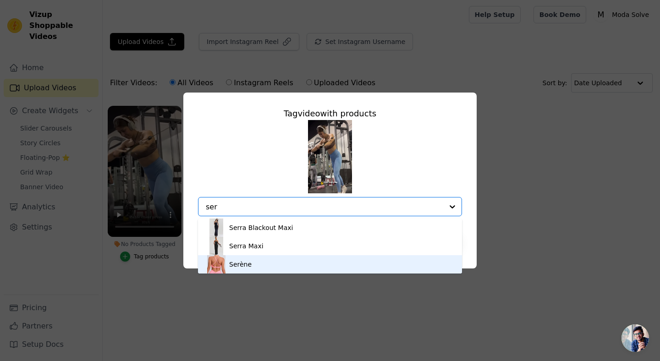
click at [257, 262] on div "Serène" at bounding box center [330, 264] width 246 height 18
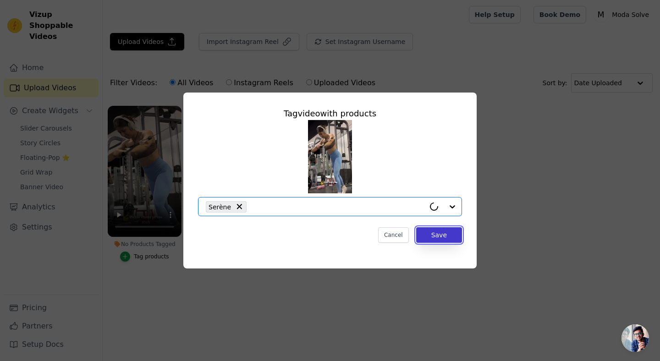
click at [435, 231] on button "Save" at bounding box center [439, 235] width 46 height 16
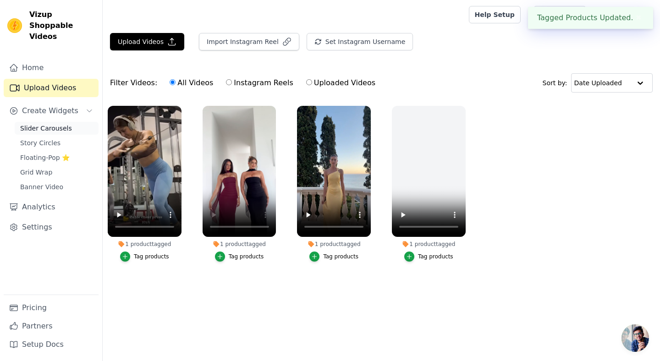
click at [51, 124] on span "Slider Carousels" at bounding box center [46, 128] width 52 height 9
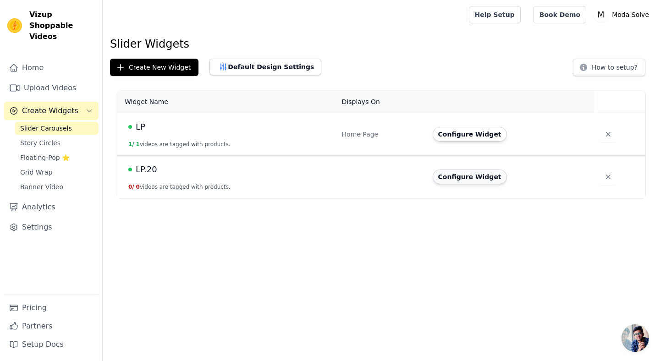
click at [474, 178] on button "Configure Widget" at bounding box center [470, 177] width 74 height 15
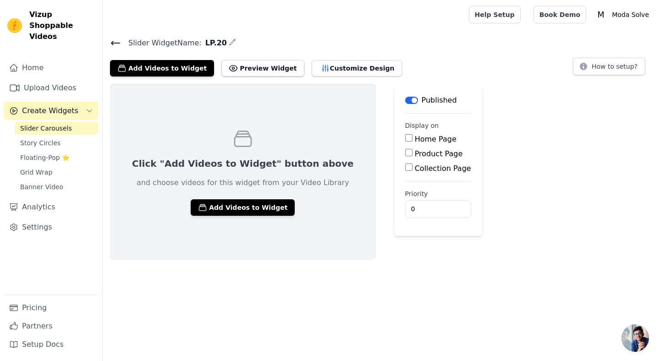
click at [405, 136] on div "Home Page" at bounding box center [438, 139] width 66 height 11
click at [405, 137] on input "Home Page" at bounding box center [408, 137] width 7 height 7
checkbox input "true"
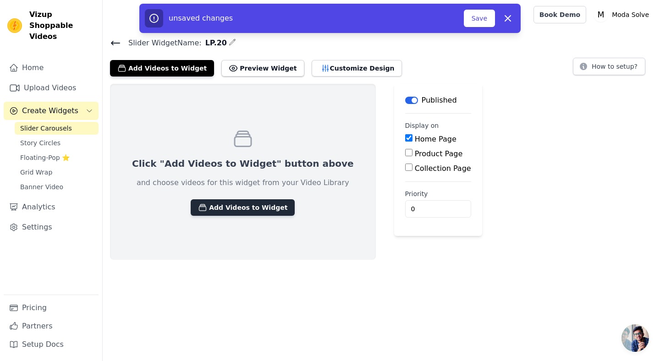
click at [244, 211] on button "Add Videos to Widget" at bounding box center [243, 207] width 104 height 16
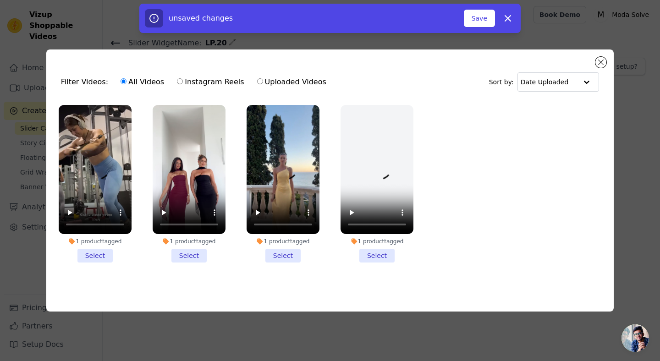
click at [93, 255] on li "1 product tagged Select" at bounding box center [95, 184] width 73 height 158
click at [0, 0] on input "1 product tagged Select" at bounding box center [0, 0] width 0 height 0
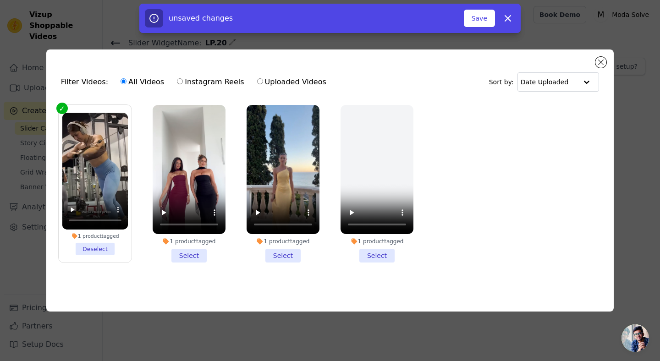
click at [193, 253] on li "1 product tagged Select" at bounding box center [189, 184] width 73 height 158
click at [0, 0] on input "1 product tagged Select" at bounding box center [0, 0] width 0 height 0
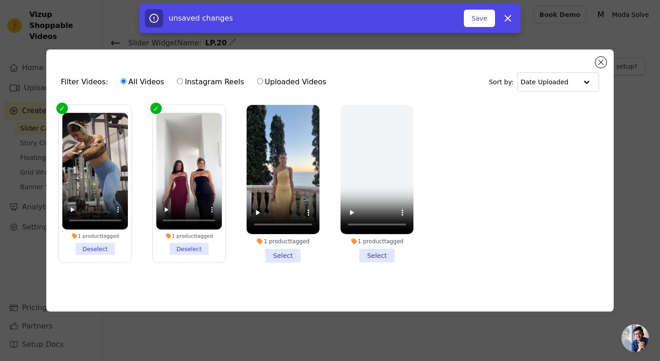
click at [275, 253] on li "1 product tagged Select" at bounding box center [283, 184] width 73 height 158
click at [0, 0] on input "1 product tagged Select" at bounding box center [0, 0] width 0 height 0
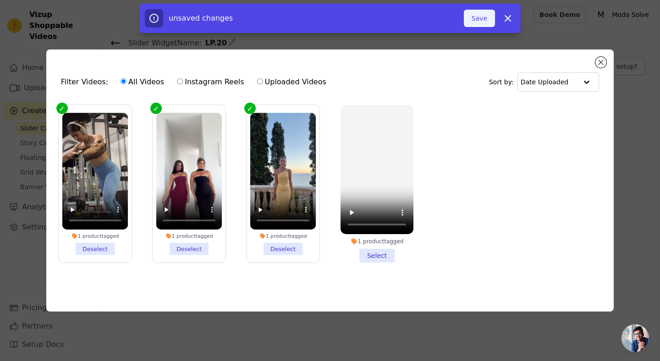
click at [487, 22] on button "Save" at bounding box center [479, 18] width 31 height 17
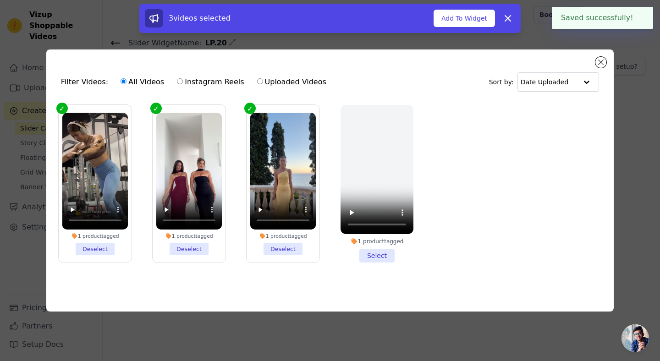
drag, startPoint x: 466, startPoint y: 19, endPoint x: 505, endPoint y: 86, distance: 77.4
click at [505, 86] on div "Filter Videos: All Videos Instagram Reels Uploaded Videos Sort by: Date Uploade…" at bounding box center [329, 180] width 567 height 263
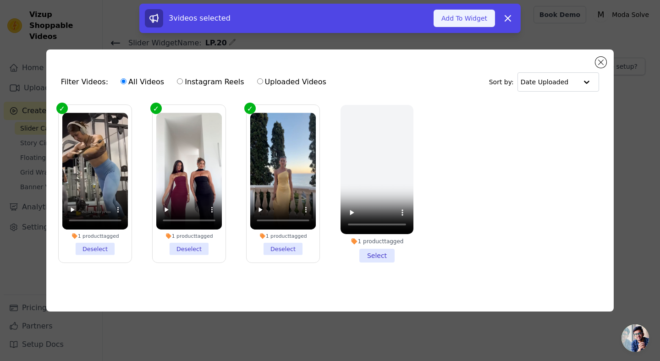
click at [464, 18] on button "Add To Widget" at bounding box center [464, 18] width 61 height 17
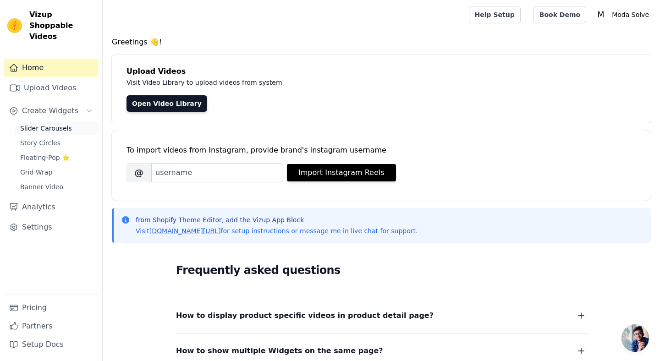
click at [61, 124] on span "Slider Carousels" at bounding box center [46, 128] width 52 height 9
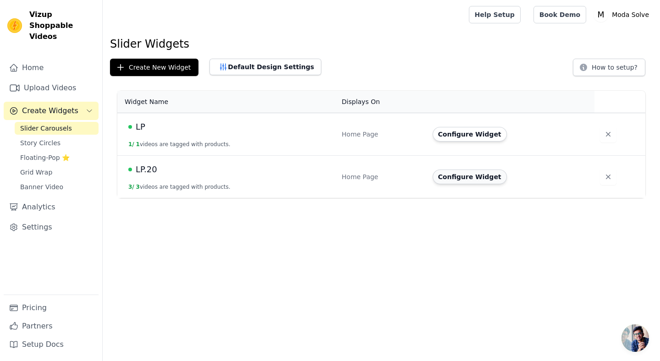
click at [475, 177] on button "Configure Widget" at bounding box center [470, 177] width 74 height 15
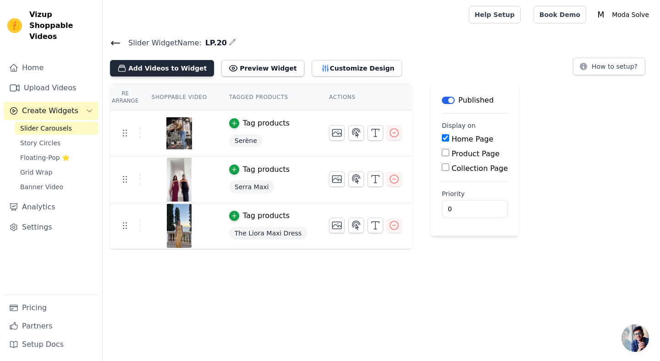
click at [166, 72] on button "Add Videos to Widget" at bounding box center [162, 68] width 104 height 16
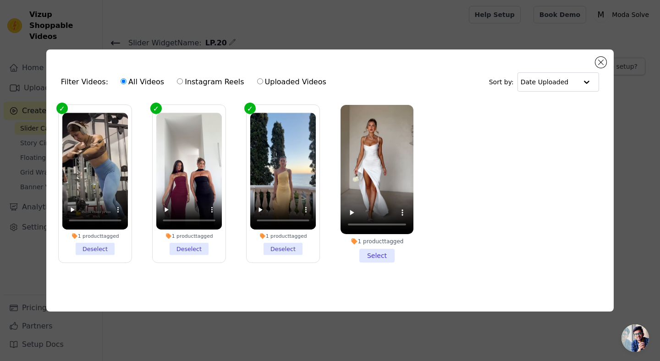
click at [376, 256] on li "1 product tagged Select" at bounding box center [377, 184] width 73 height 158
click at [0, 0] on input "1 product tagged Select" at bounding box center [0, 0] width 0 height 0
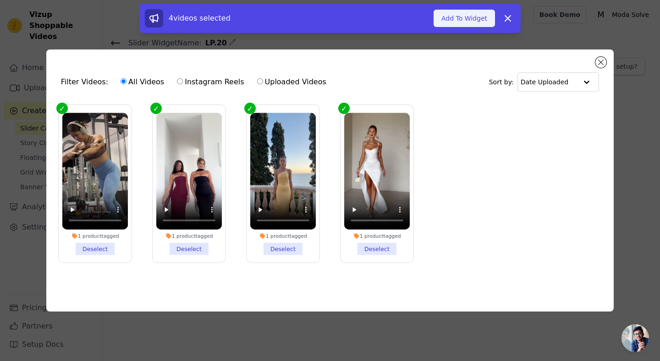
click at [476, 19] on button "Add To Widget" at bounding box center [464, 18] width 61 height 17
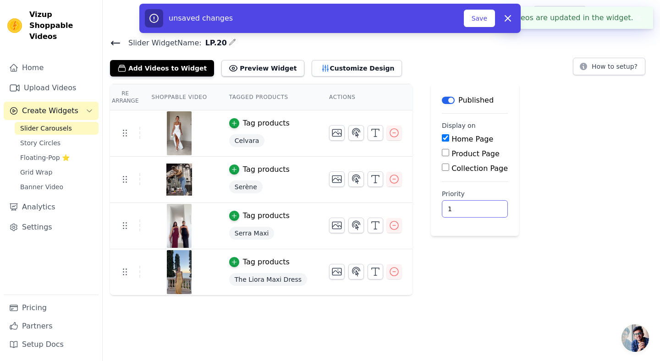
click at [476, 207] on input "1" at bounding box center [475, 208] width 66 height 17
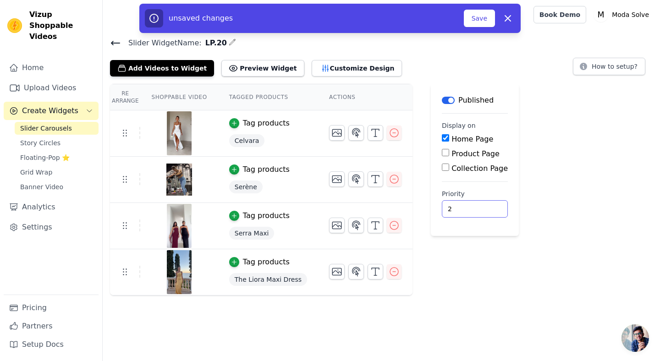
click at [476, 207] on input "2" at bounding box center [475, 208] width 66 height 17
click at [476, 207] on input "3" at bounding box center [475, 208] width 66 height 17
type input "4"
click at [476, 207] on input "4" at bounding box center [475, 208] width 66 height 17
click at [477, 23] on button "Save" at bounding box center [479, 18] width 31 height 17
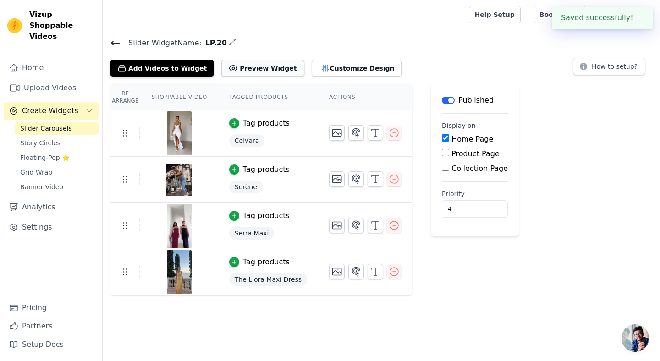
click at [253, 70] on button "Preview Widget" at bounding box center [262, 68] width 82 height 16
